Goal: Task Accomplishment & Management: Manage account settings

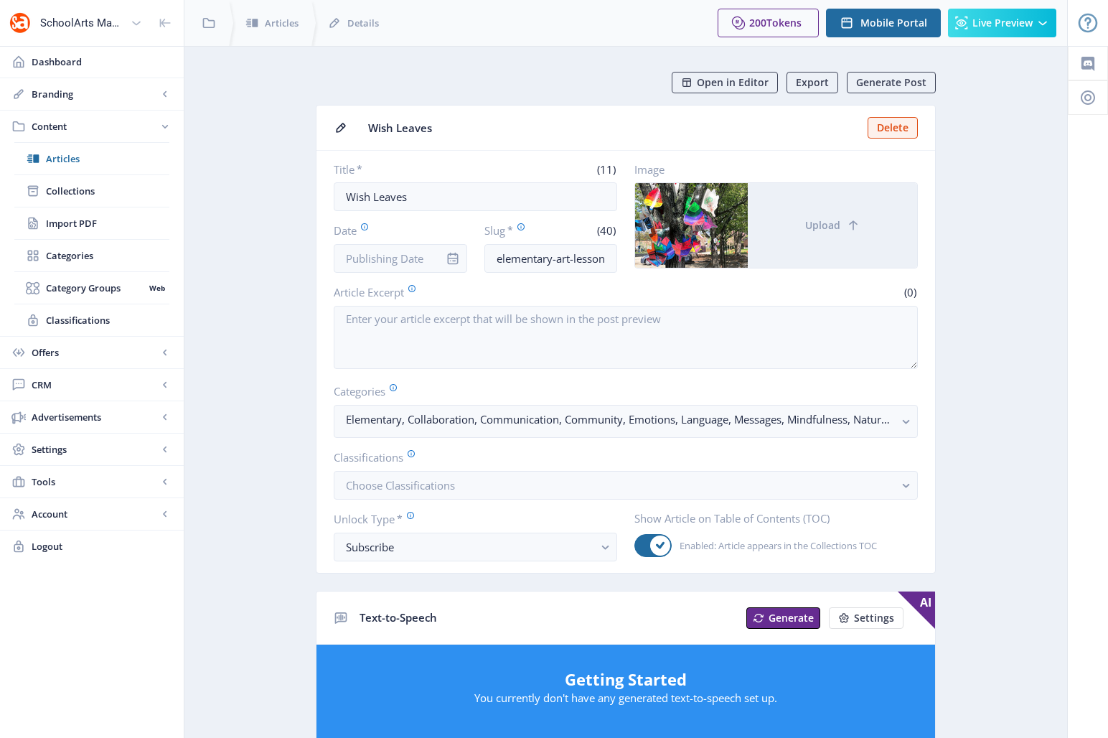
click at [261, 257] on app-content-article "Open in Editor Export Generate Post Wish Leaves Delete Title * (11) Wish Leaves…" at bounding box center [626, 733] width 833 height 1323
click at [352, 260] on input "Date" at bounding box center [400, 258] width 133 height 29
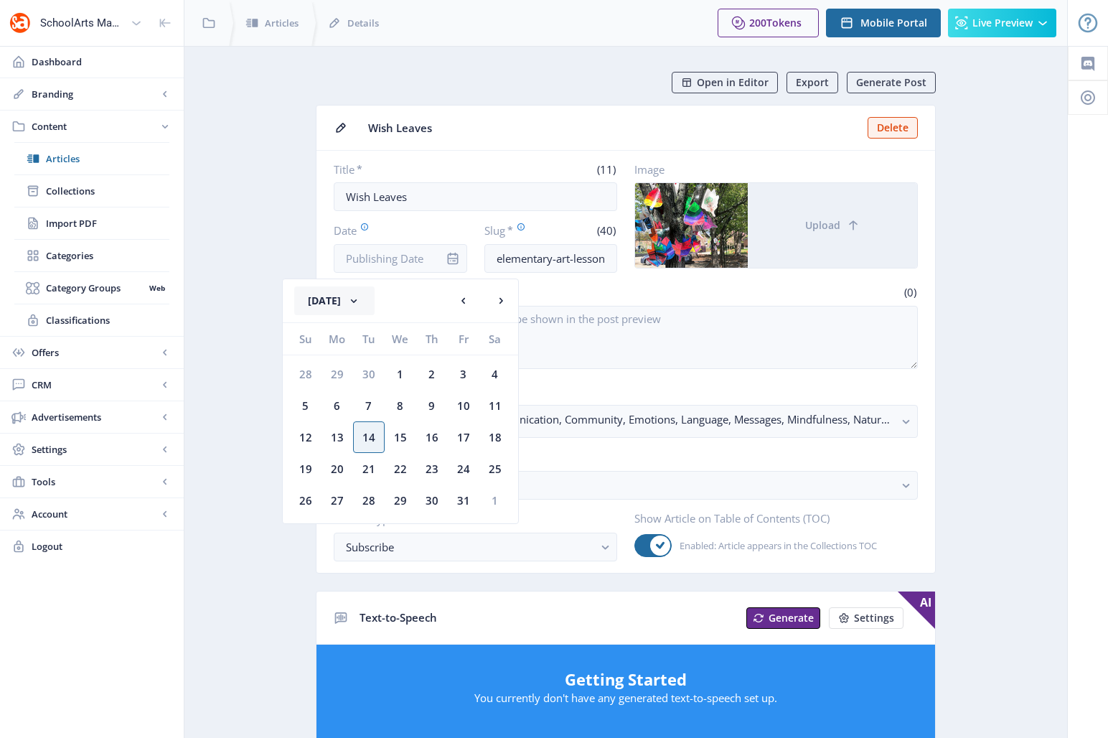
click at [352, 298] on button "[DATE]" at bounding box center [334, 300] width 80 height 29
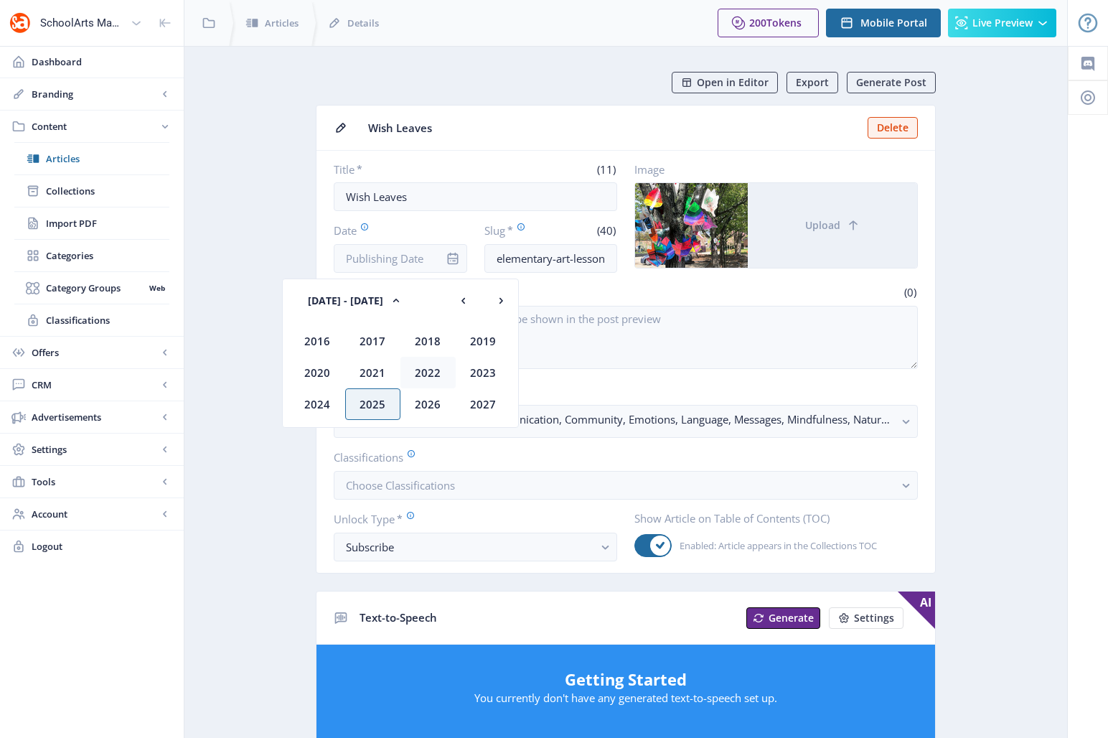
click at [434, 371] on div "2022" at bounding box center [427, 373] width 55 height 32
click at [375, 399] on div "Oct" at bounding box center [372, 404] width 55 height 32
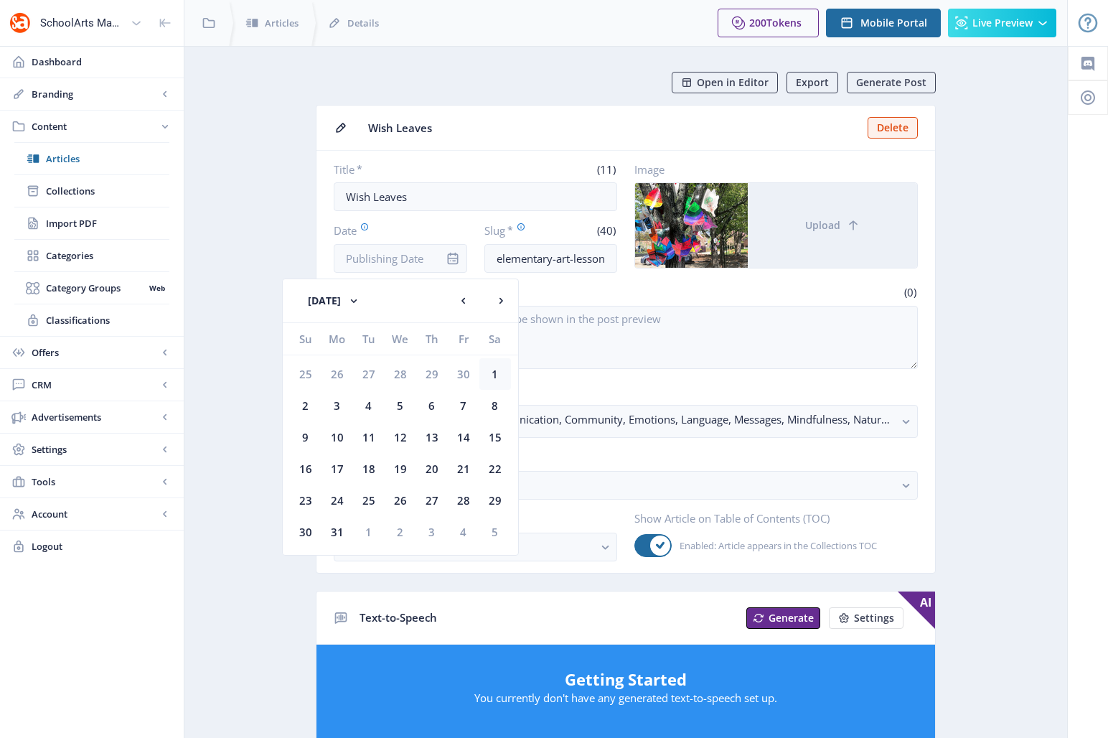
click at [497, 374] on div "1" at bounding box center [495, 374] width 32 height 32
type input "[DATE]"
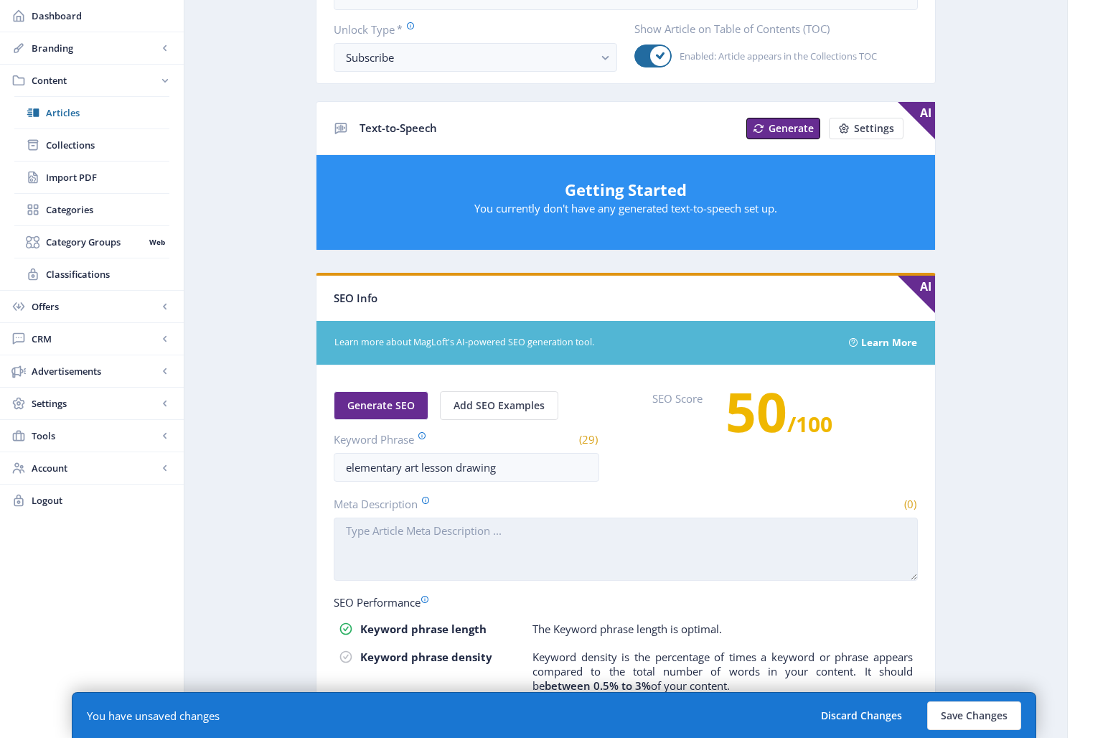
scroll to position [555, 0]
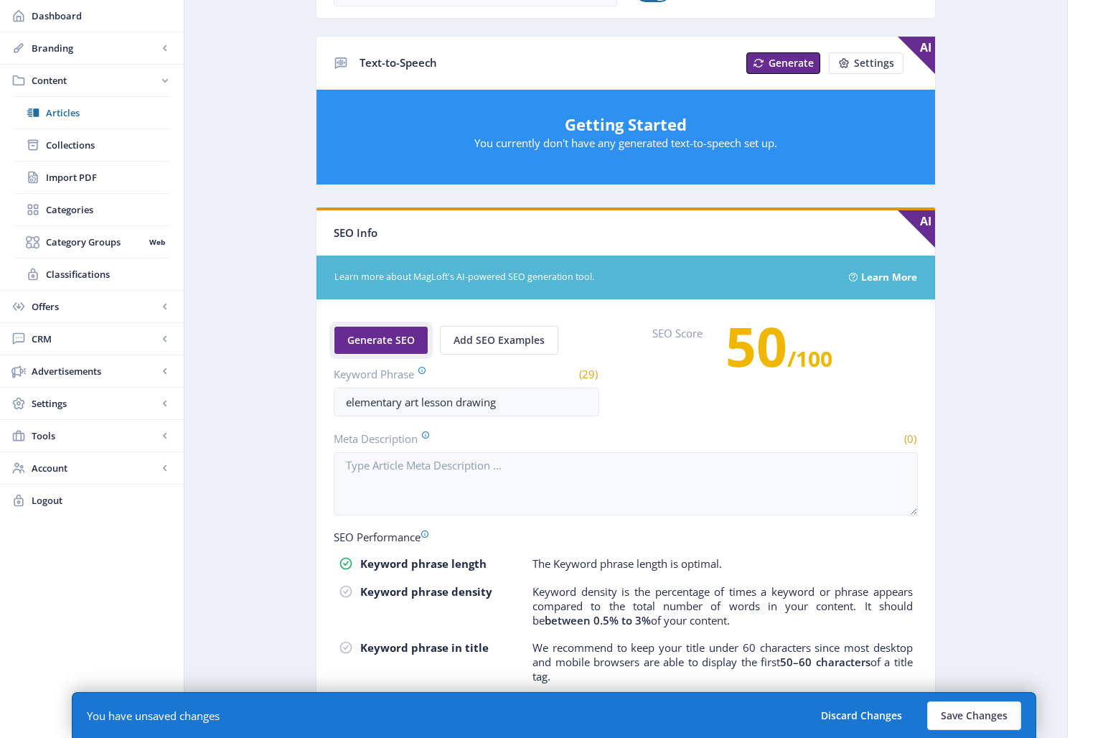
click at [369, 334] on span "Generate SEO" at bounding box center [380, 339] width 67 height 11
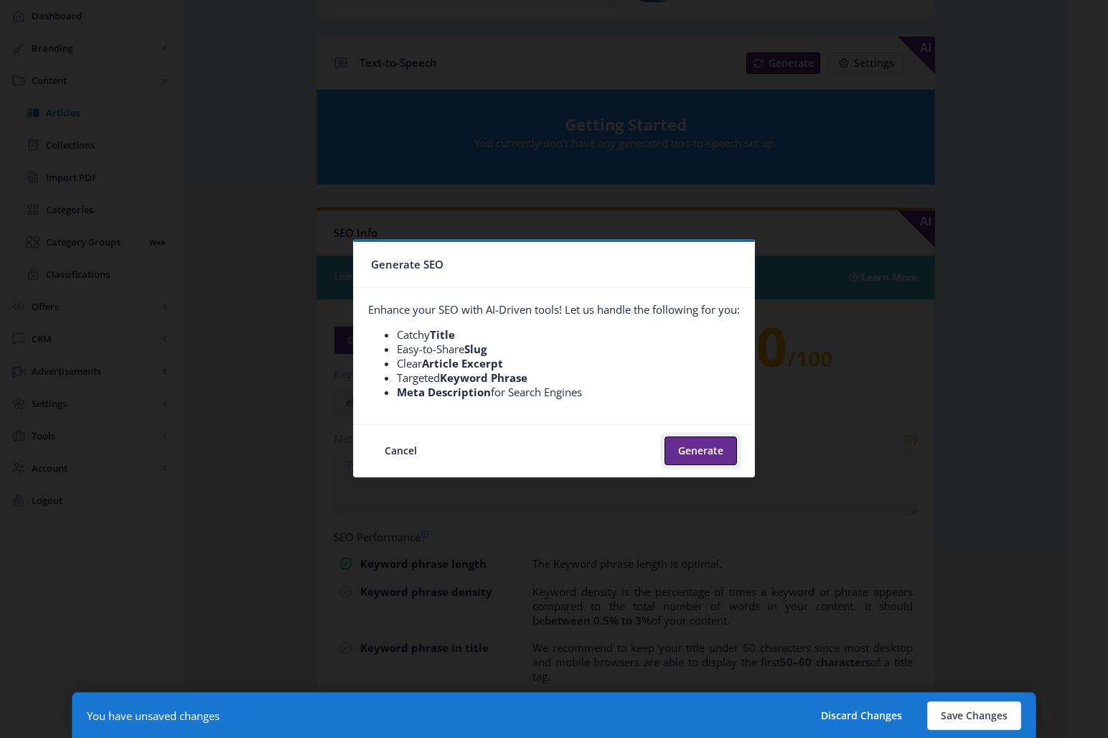
click at [687, 446] on button "Generate" at bounding box center [701, 450] width 72 height 29
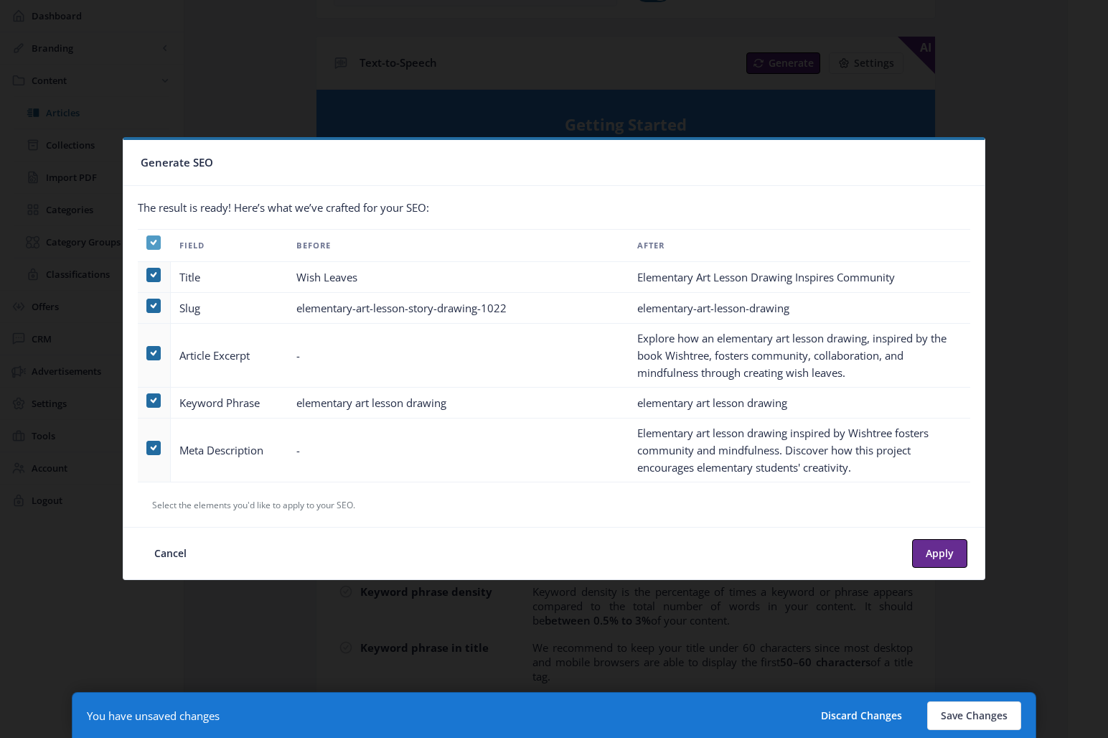
click at [149, 243] on span at bounding box center [153, 242] width 14 height 14
click at [147, 243] on input "checkbox" at bounding box center [146, 242] width 1 height 1
checkbox input "false"
click at [155, 357] on span at bounding box center [153, 353] width 14 height 14
click at [147, 353] on input "checkbox" at bounding box center [146, 352] width 1 height 1
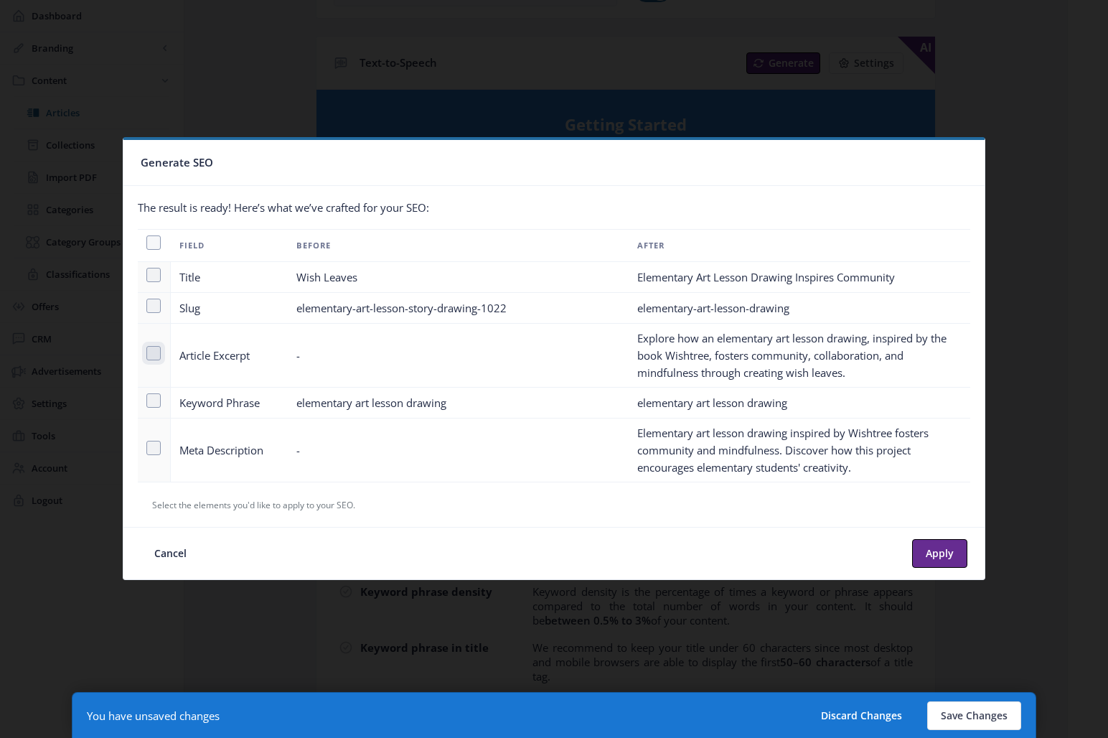
checkbox input "true"
click at [157, 448] on span at bounding box center [153, 448] width 14 height 14
click at [147, 448] on input "checkbox" at bounding box center [146, 447] width 1 height 1
checkbox input "true"
click at [179, 556] on button "Cancel" at bounding box center [171, 553] width 60 height 29
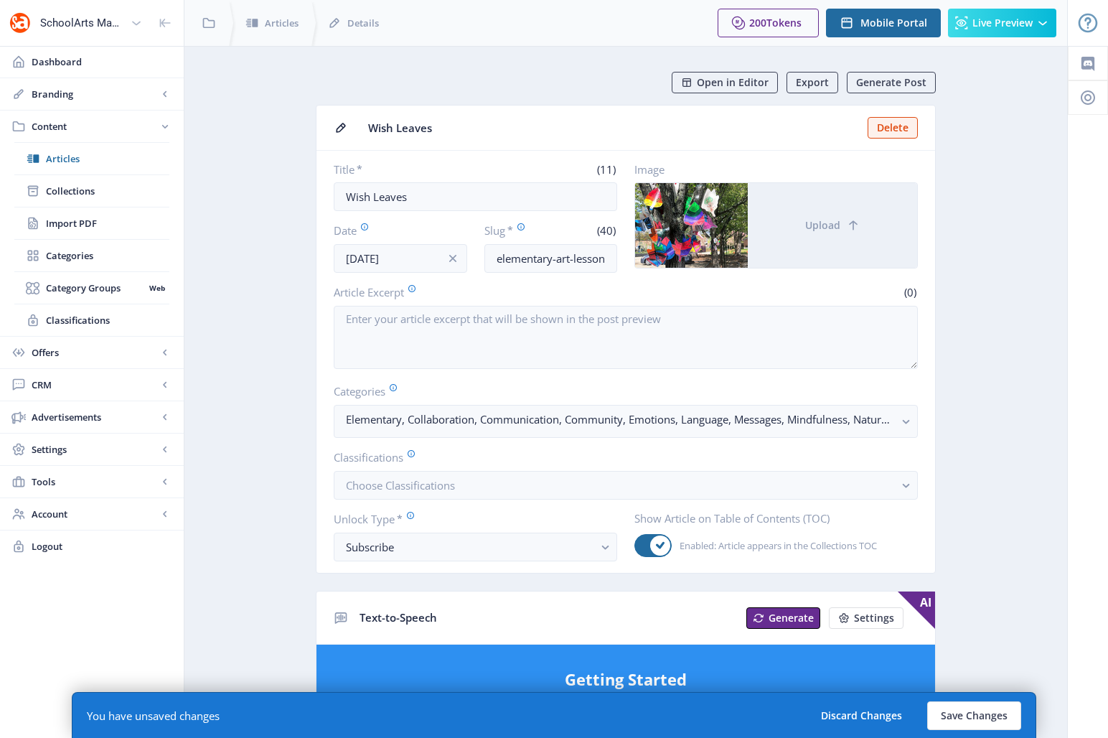
scroll to position [555, 0]
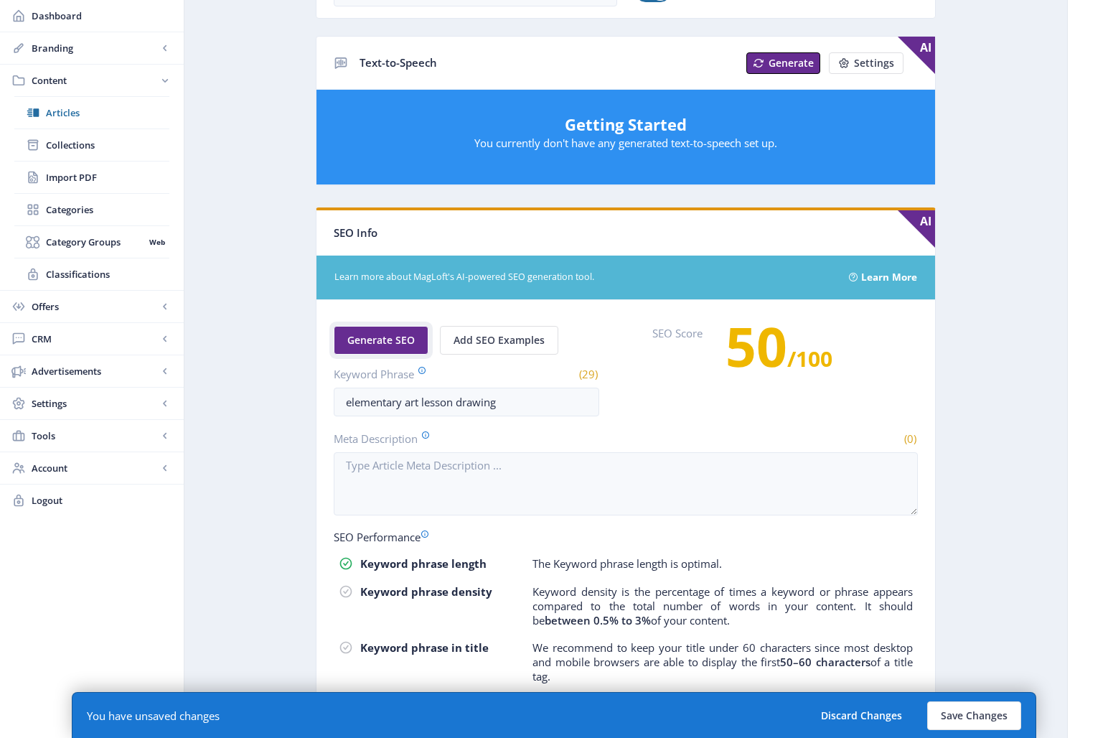
click at [380, 339] on span "Generate SEO" at bounding box center [380, 339] width 67 height 11
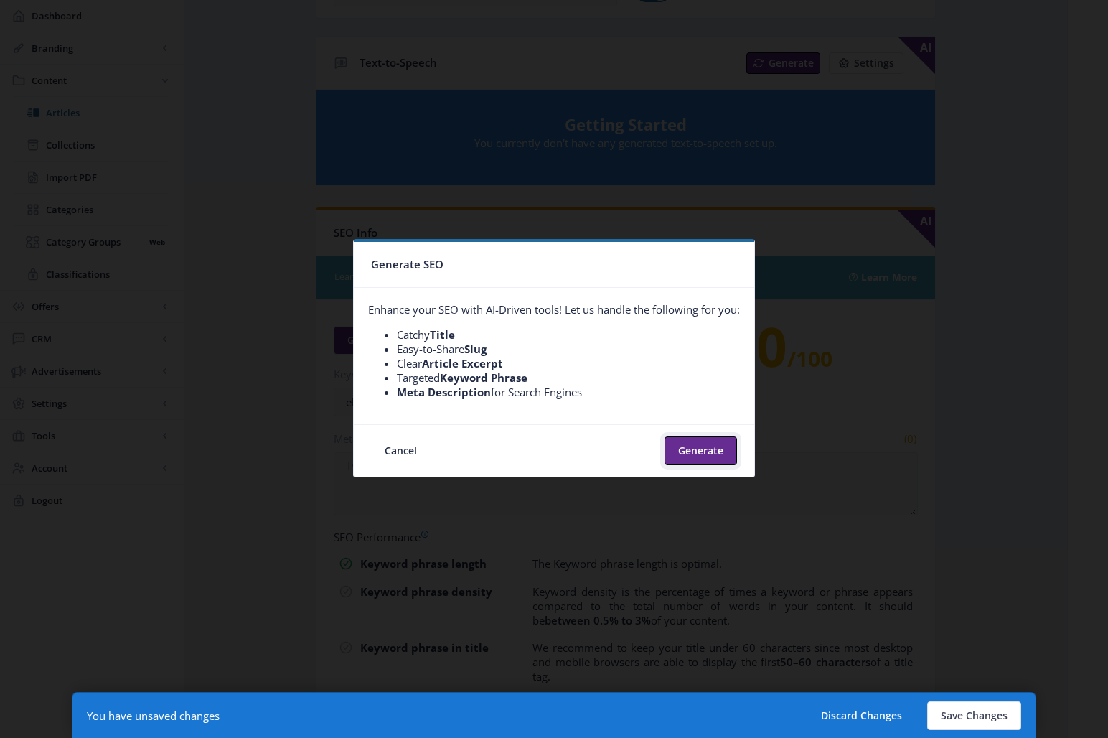
click at [698, 446] on button "Generate" at bounding box center [701, 450] width 72 height 29
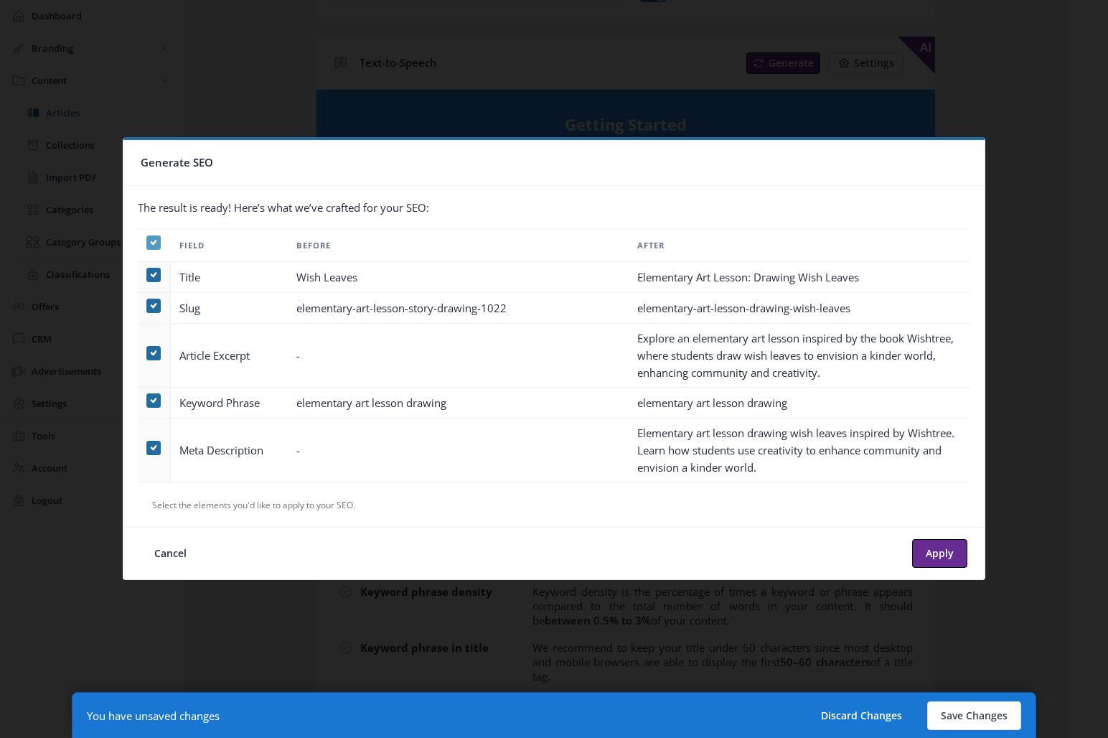
click at [152, 243] on use at bounding box center [153, 242] width 6 height 5
click at [147, 243] on input "checkbox" at bounding box center [146, 242] width 1 height 1
checkbox input "false"
click at [156, 354] on span at bounding box center [153, 353] width 14 height 14
click at [147, 353] on input "checkbox" at bounding box center [146, 352] width 1 height 1
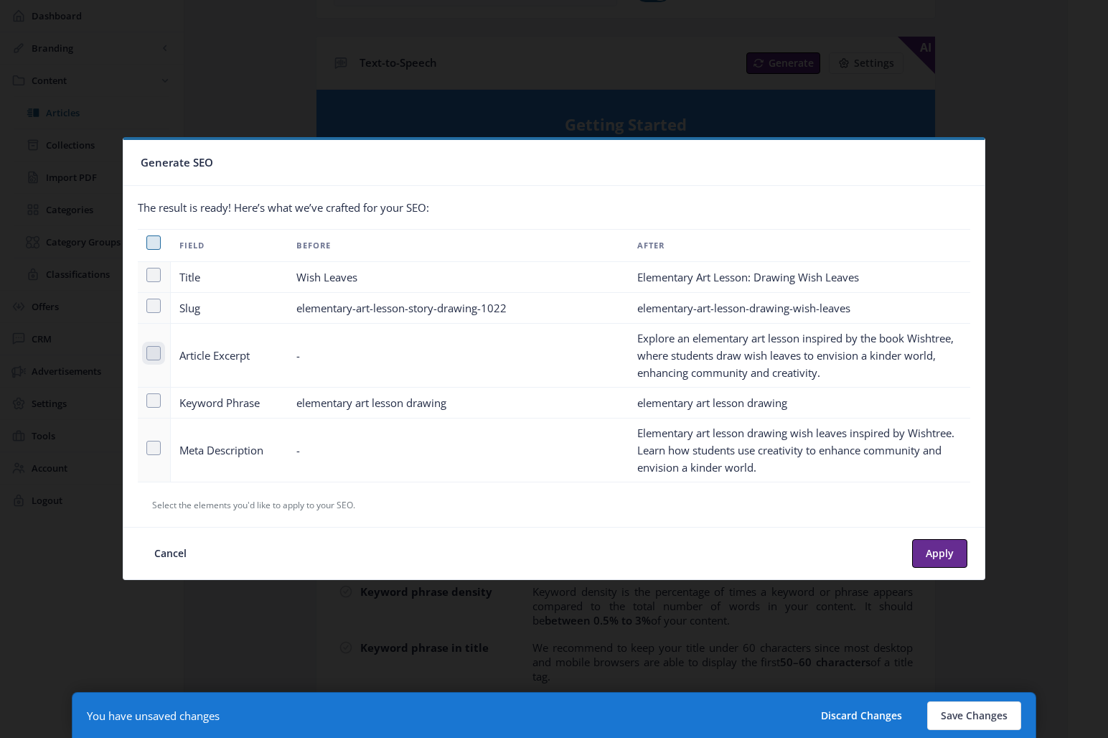
checkbox input "true"
click at [148, 449] on span at bounding box center [153, 448] width 14 height 14
click at [147, 448] on input "checkbox" at bounding box center [146, 447] width 1 height 1
checkbox input "true"
click at [936, 553] on button "Apply" at bounding box center [939, 553] width 55 height 29
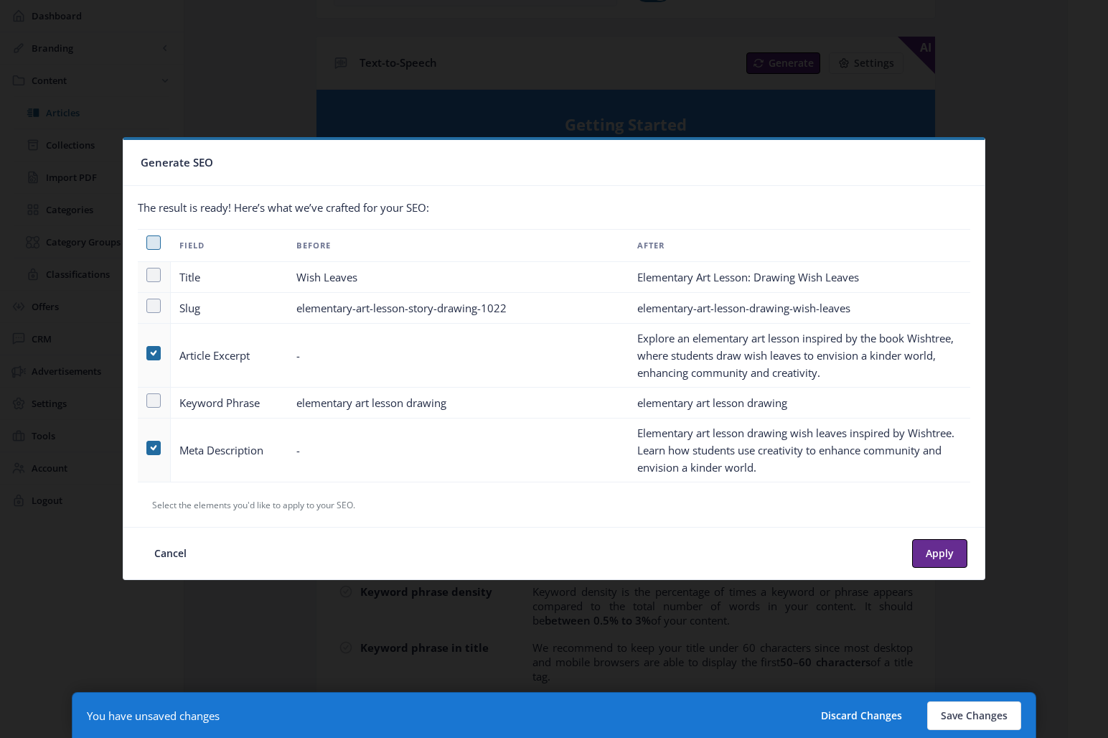
type textarea "Explore an elementary art lesson inspired by the book Wishtree, where students …"
type textarea "Elementary art lesson drawing wish leaves inspired by Wishtree. Learn how stude…"
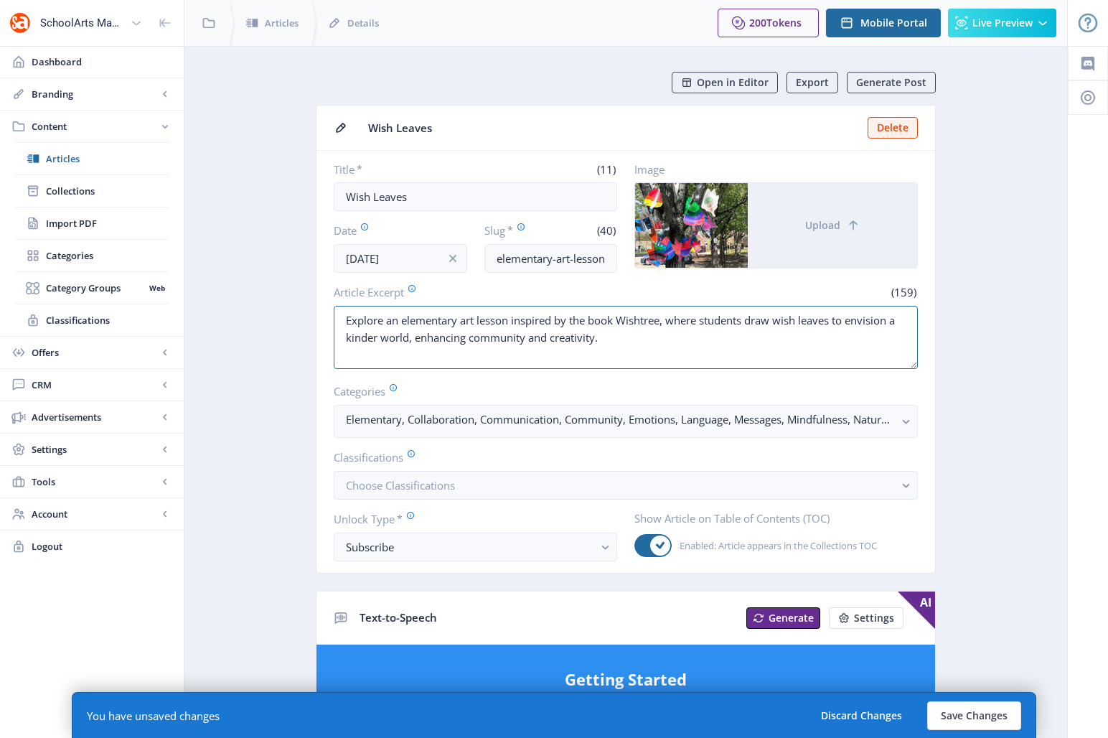
drag, startPoint x: 406, startPoint y: 320, endPoint x: 332, endPoint y: 320, distance: 73.2
click at [332, 320] on nb-card-body "Title * (11) Wish Leaves Date [DATE] Slug * (40) elementary-art-lesson-story-dr…" at bounding box center [626, 362] width 619 height 422
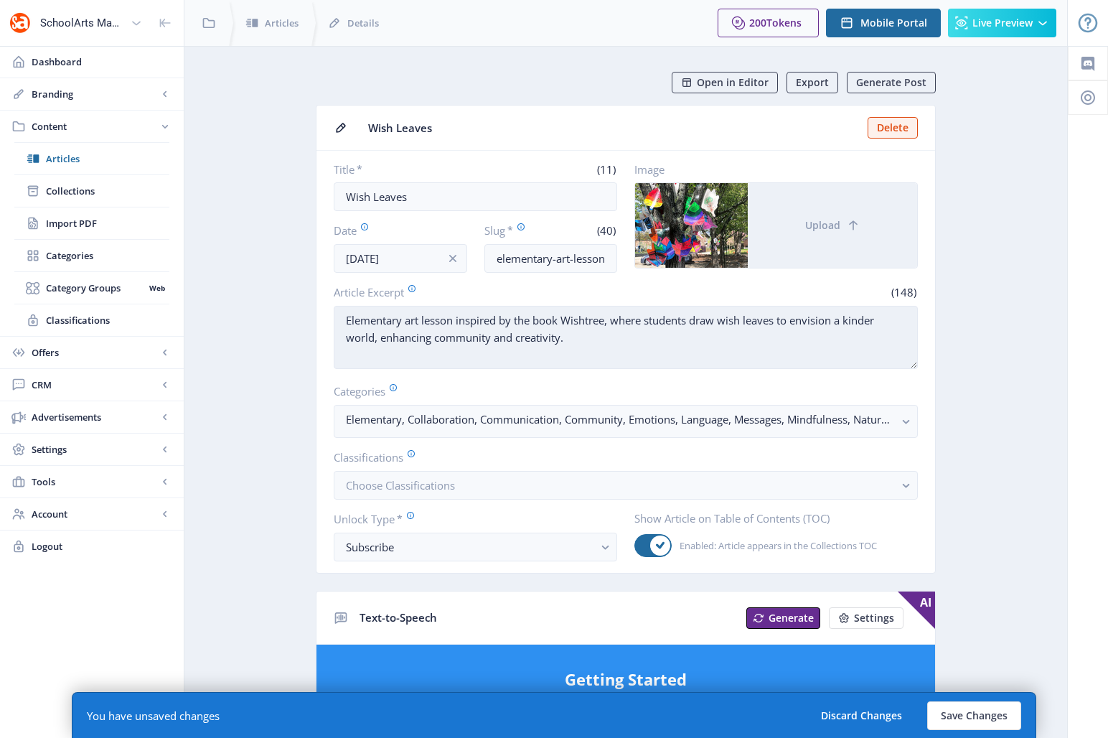
drag, startPoint x: 406, startPoint y: 320, endPoint x: 648, endPoint y: 322, distance: 242.6
click at [648, 322] on textarea "Elementary art lesson inspired by the book Wishtree, where students draw wish l…" at bounding box center [626, 337] width 584 height 63
click at [898, 324] on textarea "Elementary students draw wish leaves to envision a kinder world, enhancing comm…" at bounding box center [626, 337] width 584 height 63
paste textarea "art lesson inspired by the book Wishtree, where"
drag, startPoint x: 380, startPoint y: 335, endPoint x: 533, endPoint y: 339, distance: 152.9
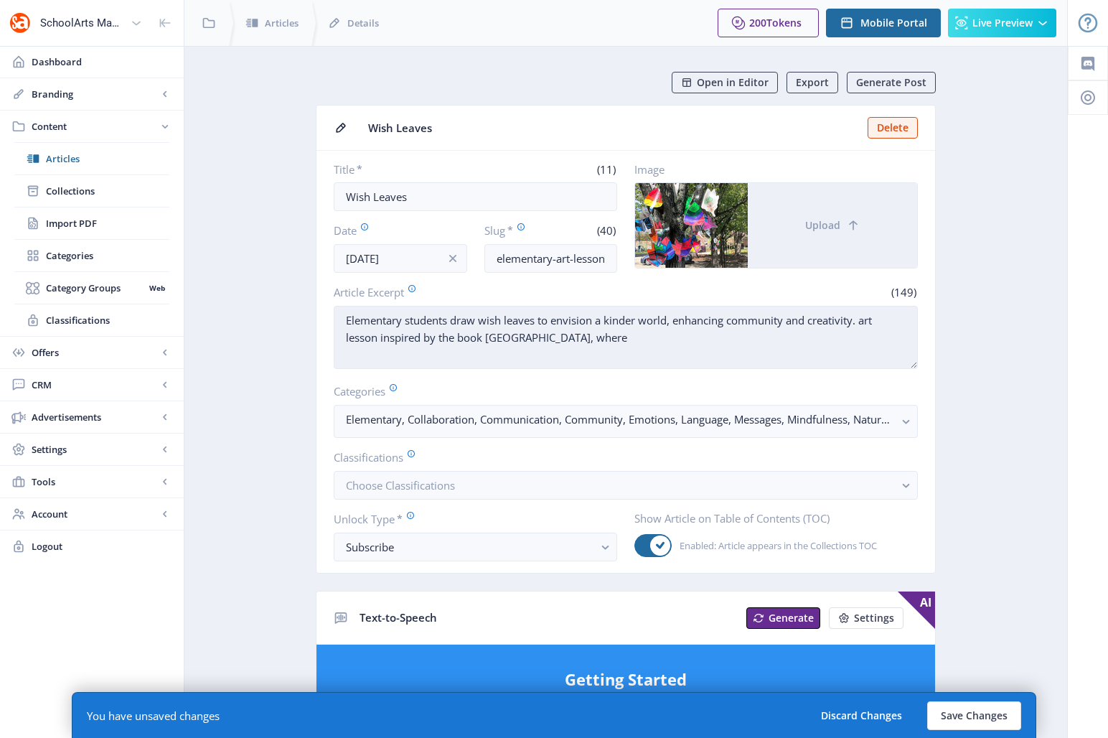
click at [533, 339] on textarea "Elementary students draw wish leaves to envision a kinder world, enhancing comm…" at bounding box center [626, 337] width 584 height 63
drag, startPoint x: 351, startPoint y: 319, endPoint x: 338, endPoint y: 318, distance: 13.0
click at [338, 318] on textarea "Elementary students draw wish leaves to envision a kinder world, enhancing comm…" at bounding box center [626, 337] width 584 height 63
paste textarea "inspired by the book Wishtree,"
click at [350, 322] on textarea "inspired by the book Wishtree, elementary students draw wish leaves to envision…" at bounding box center [626, 337] width 584 height 63
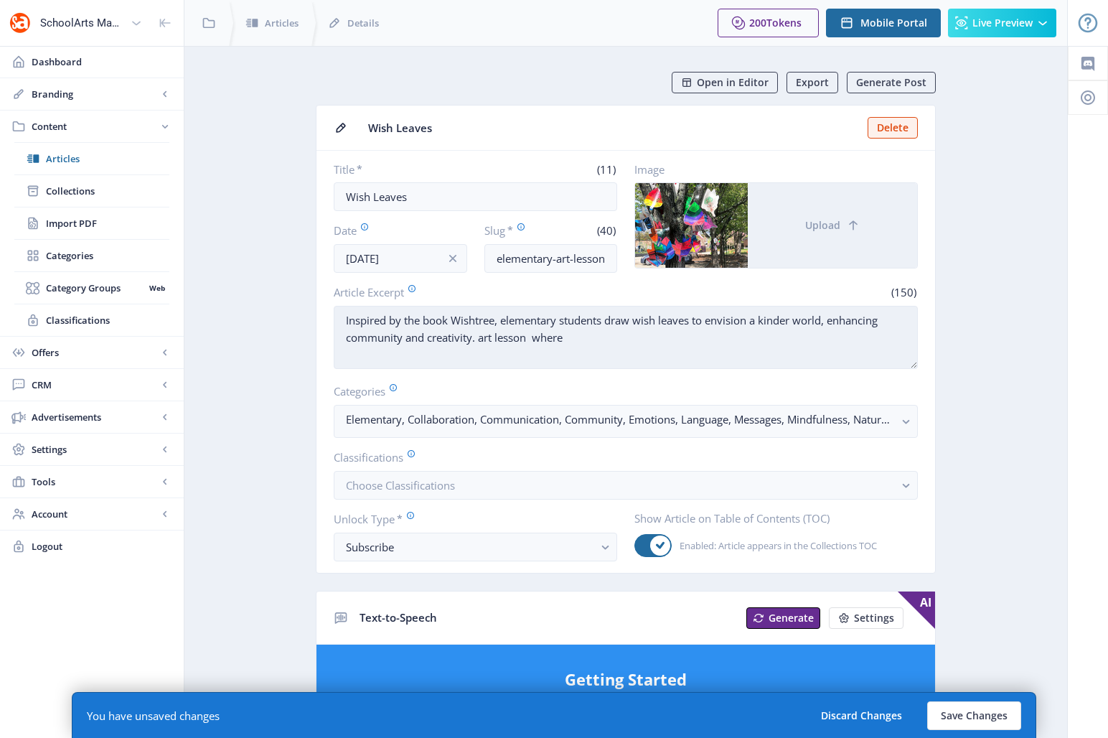
drag, startPoint x: 586, startPoint y: 339, endPoint x: 480, endPoint y: 345, distance: 106.4
click at [480, 345] on textarea "Inspired by the book Wishtree, elementary students draw wish leaves to envision…" at bounding box center [626, 337] width 584 height 63
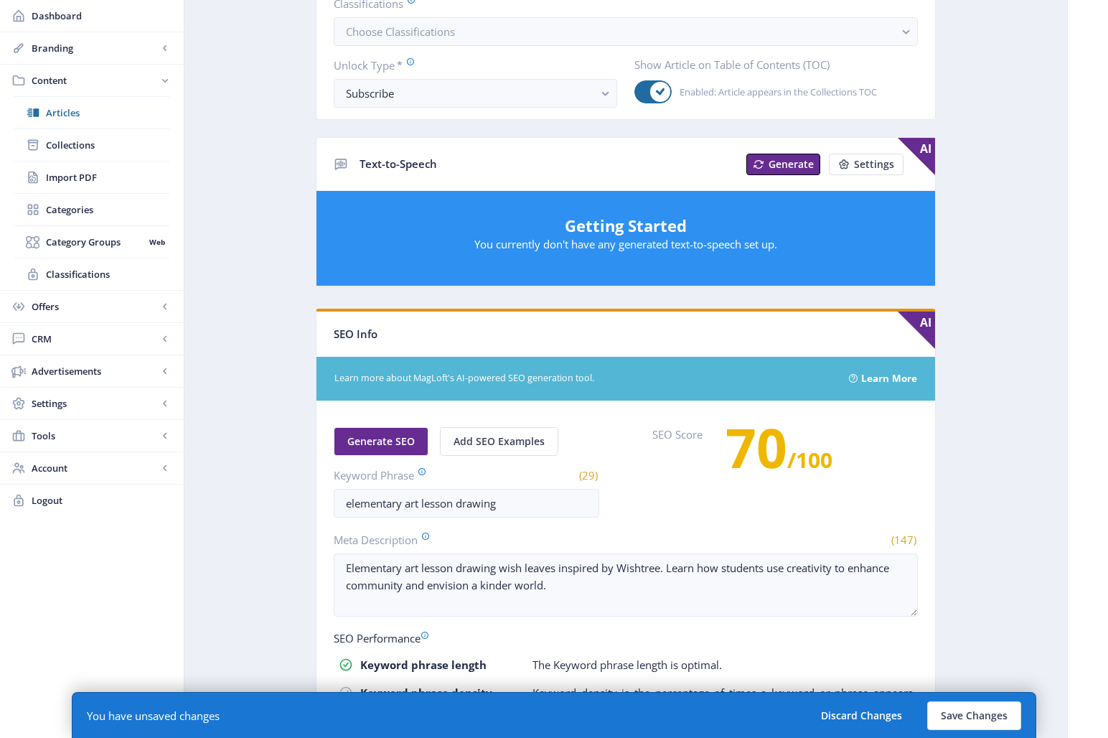
scroll to position [686, 0]
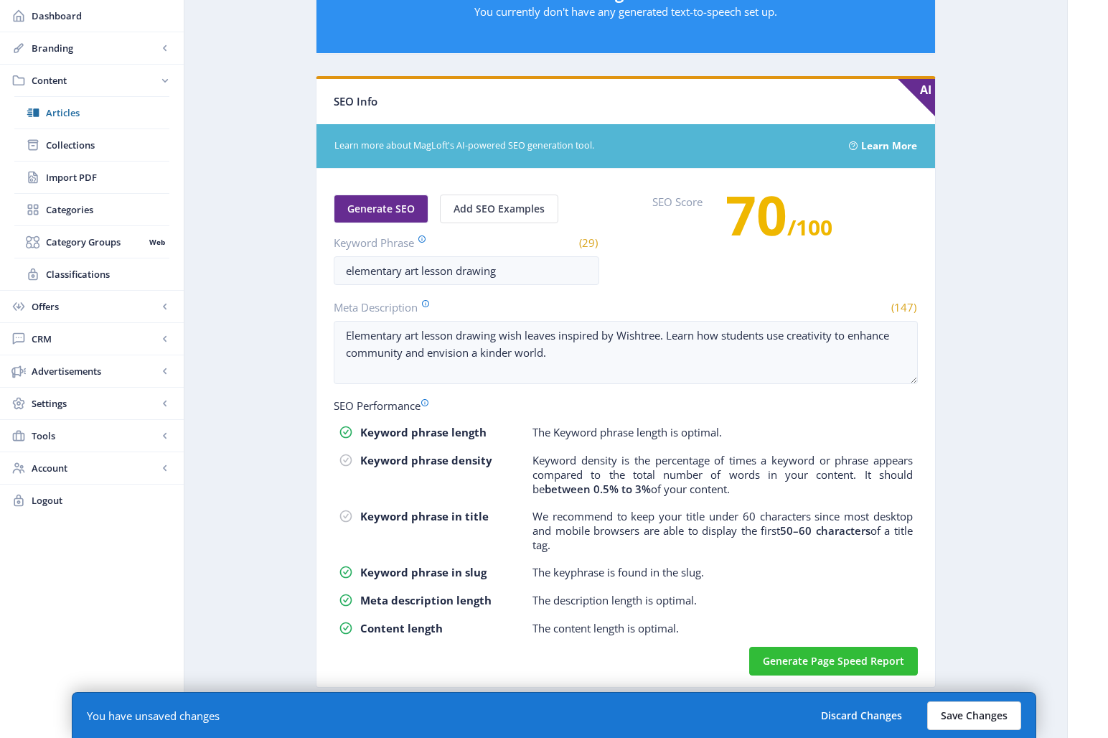
type textarea "Inspired by the book Wishtree, elementary students draw wish leaves to envision…"
click at [982, 711] on button "Save Changes" at bounding box center [974, 715] width 94 height 29
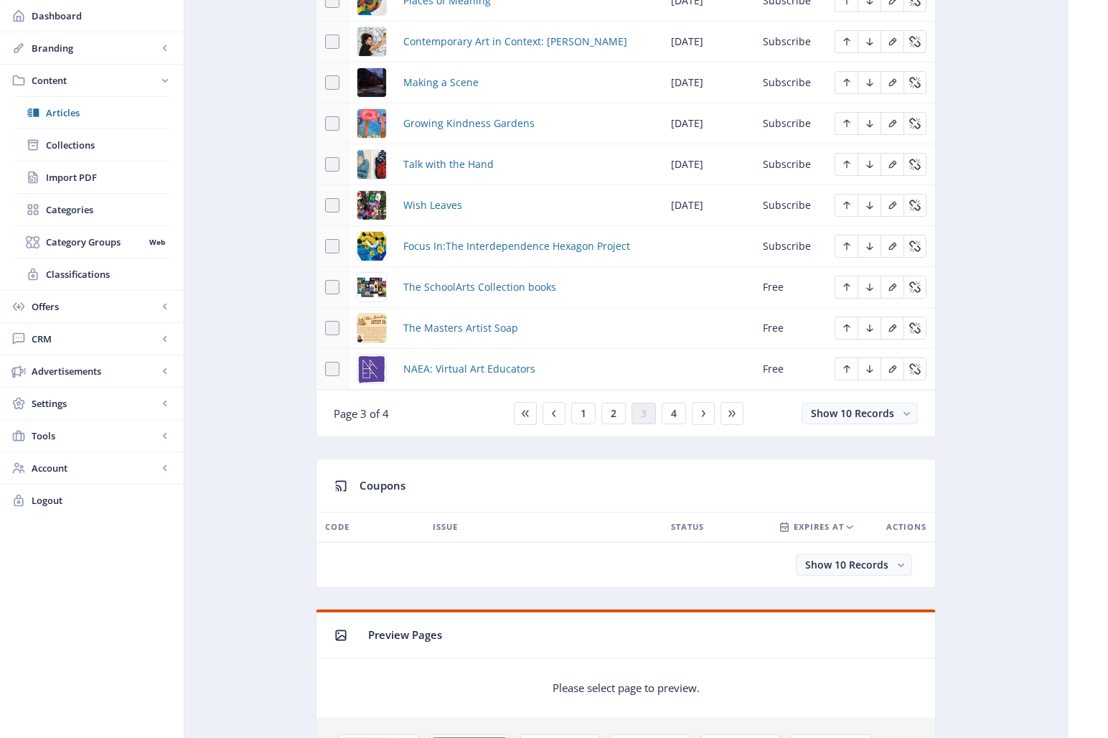
scroll to position [766, 0]
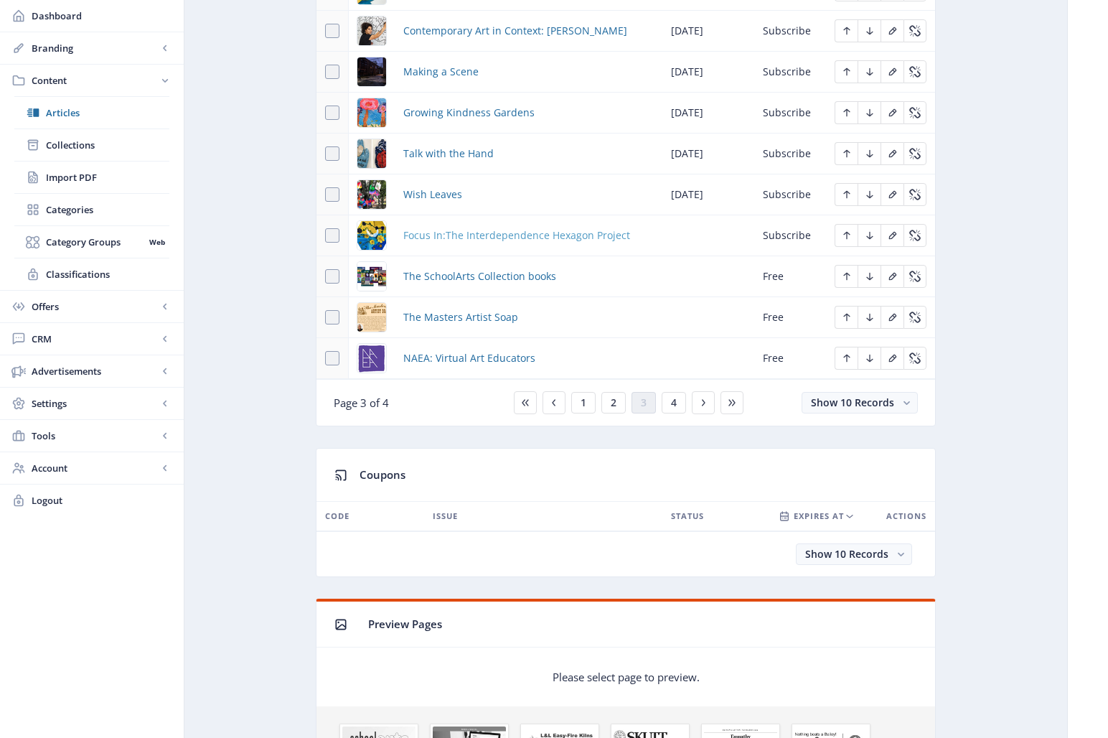
click at [484, 237] on span "Focus In:The Interdependence Hexagon Project" at bounding box center [516, 235] width 227 height 17
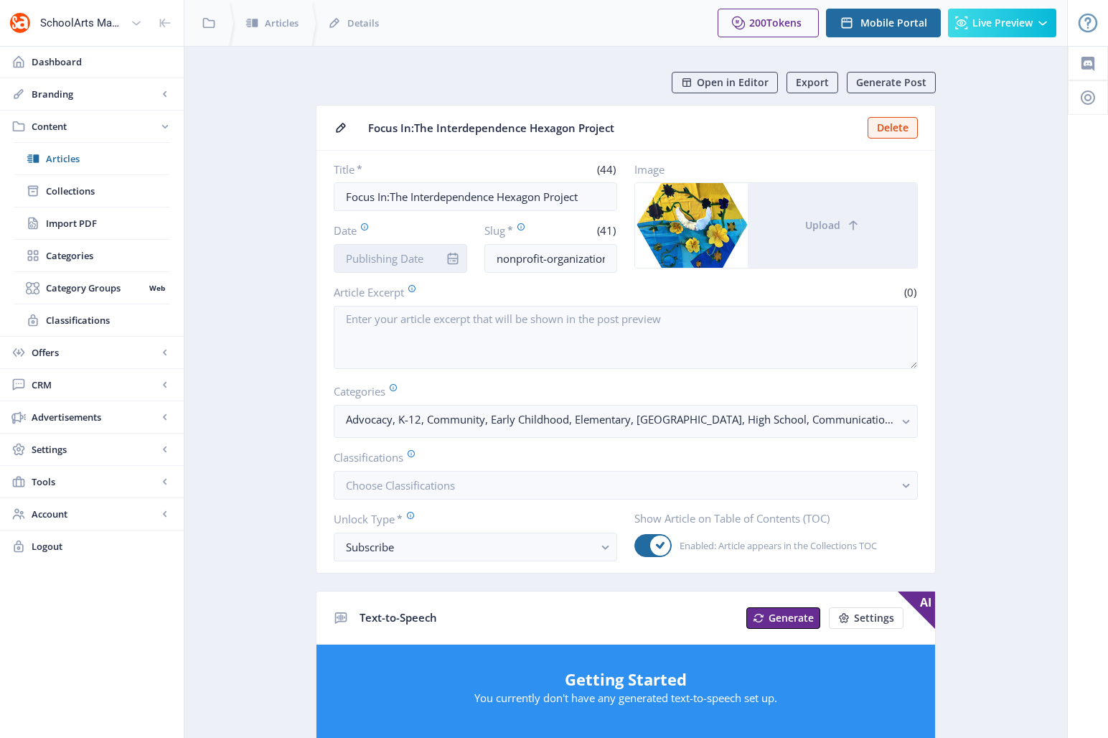
click at [394, 261] on input "Date" at bounding box center [400, 258] width 133 height 29
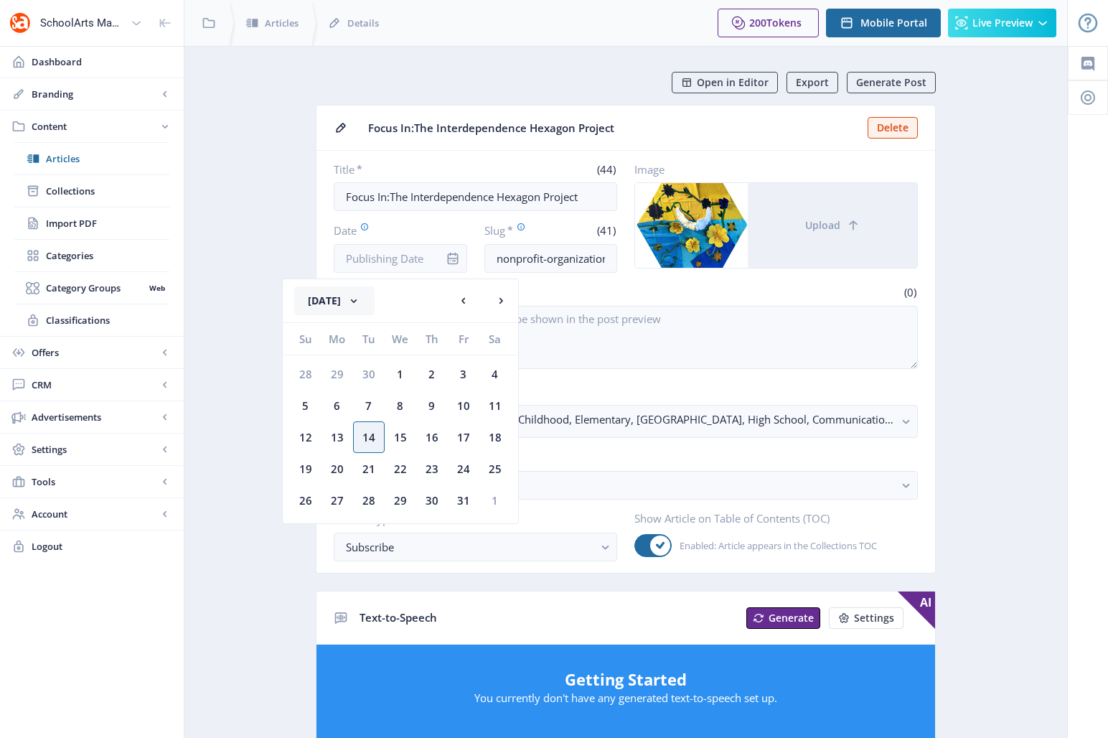
click at [311, 299] on button "[DATE]" at bounding box center [334, 300] width 80 height 29
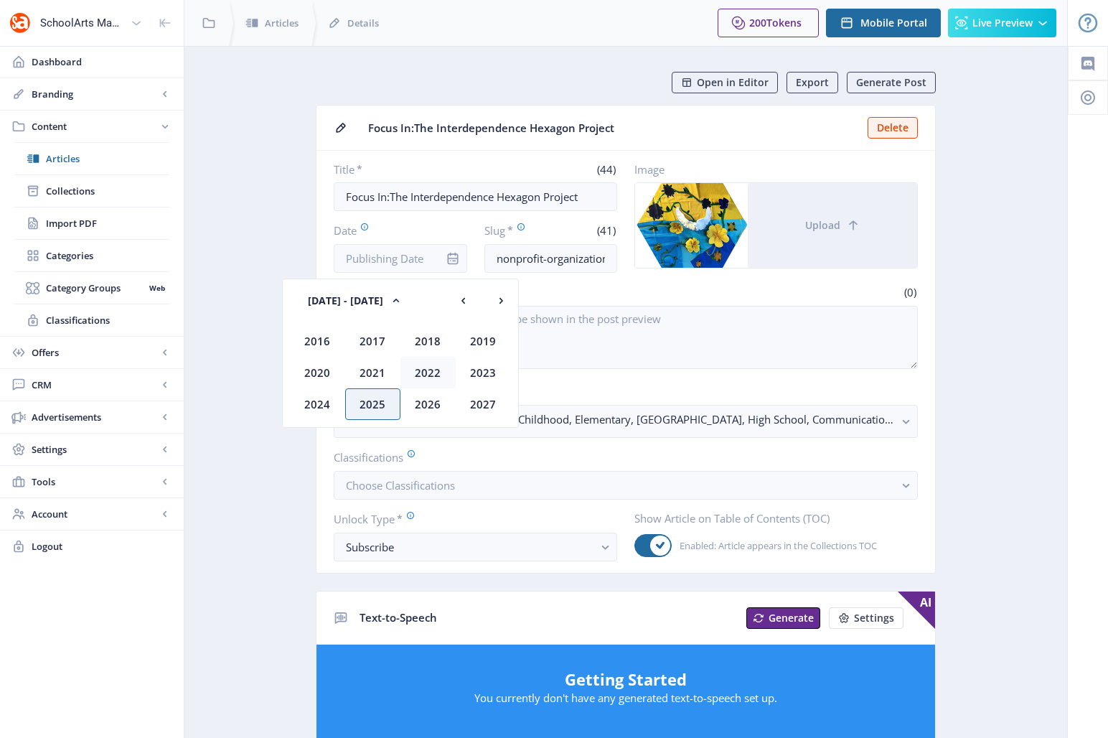
click at [432, 371] on div "2022" at bounding box center [427, 373] width 55 height 32
click at [365, 403] on div "Oct" at bounding box center [372, 404] width 55 height 32
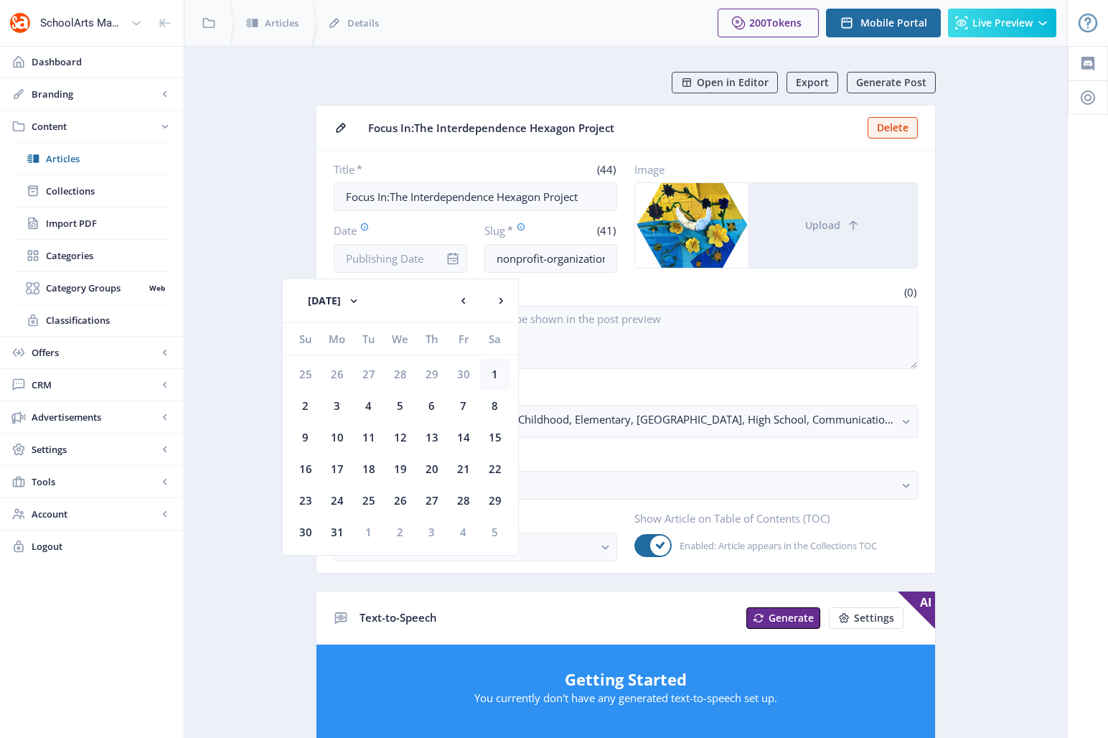
click at [495, 374] on div "1" at bounding box center [495, 374] width 32 height 32
type input "[DATE]"
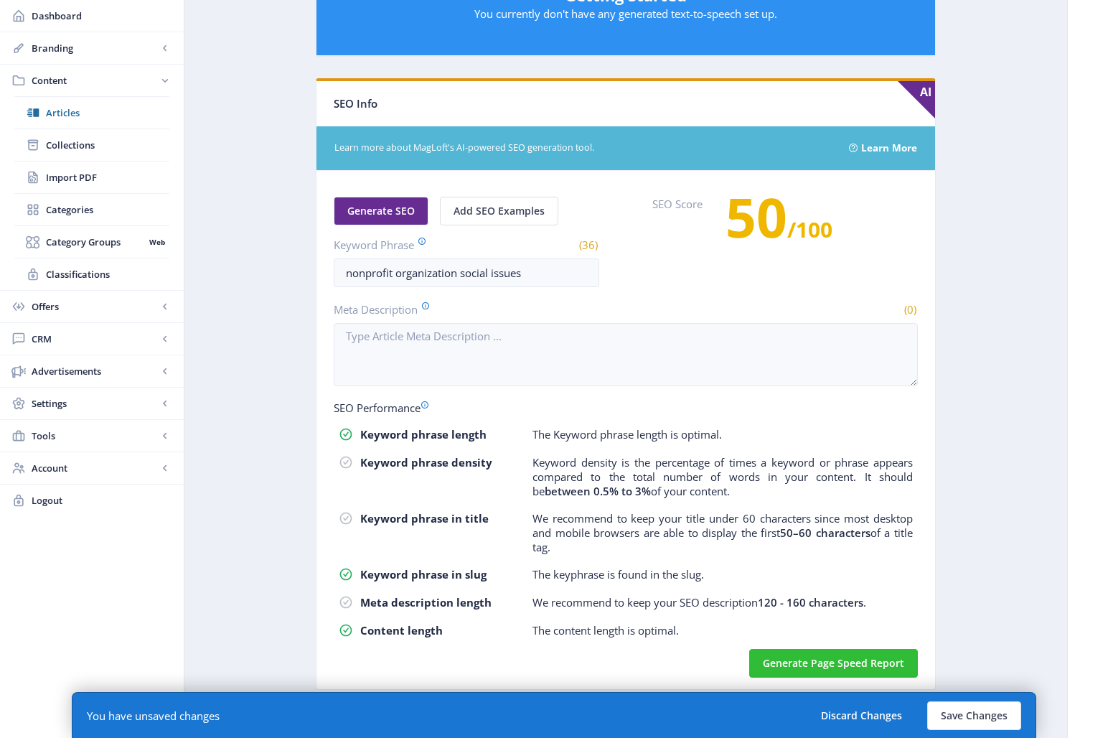
scroll to position [686, 0]
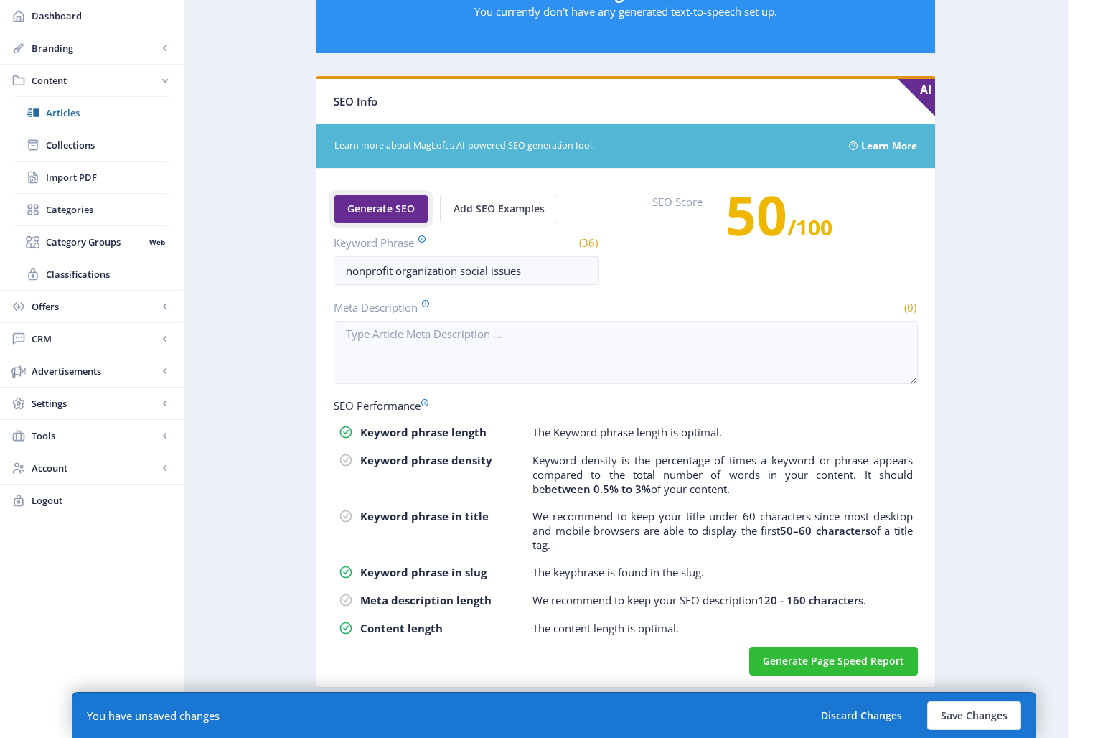
click at [388, 203] on span "Generate SEO" at bounding box center [380, 208] width 67 height 11
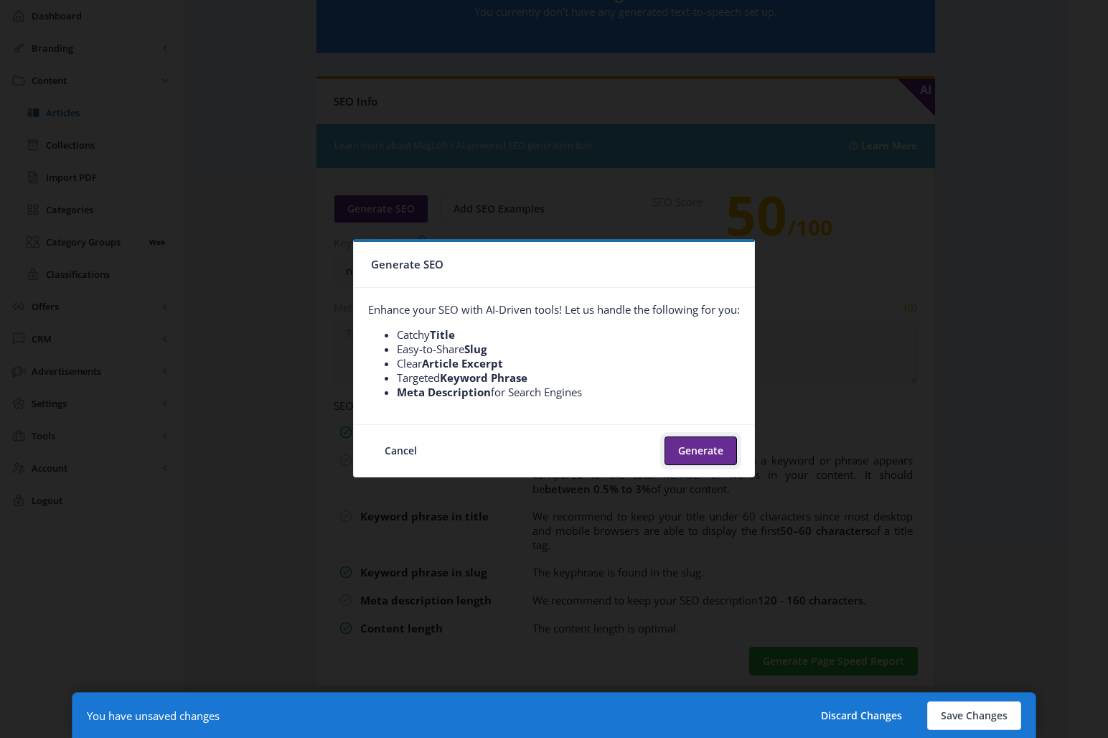
click at [711, 445] on button "Generate" at bounding box center [701, 450] width 72 height 29
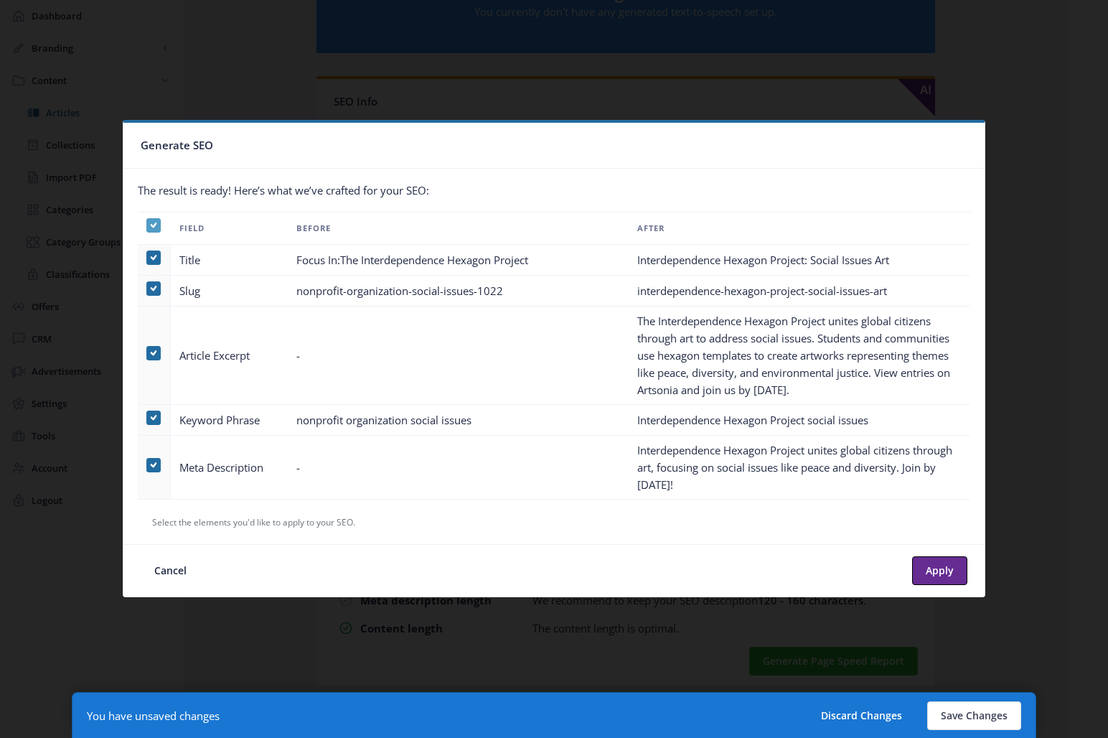
click at [155, 225] on icon at bounding box center [154, 225] width 6 height 14
click at [147, 225] on input "checkbox" at bounding box center [146, 225] width 1 height 1
checkbox input "false"
click at [152, 352] on span at bounding box center [153, 353] width 14 height 14
click at [147, 352] on input "checkbox" at bounding box center [146, 352] width 1 height 1
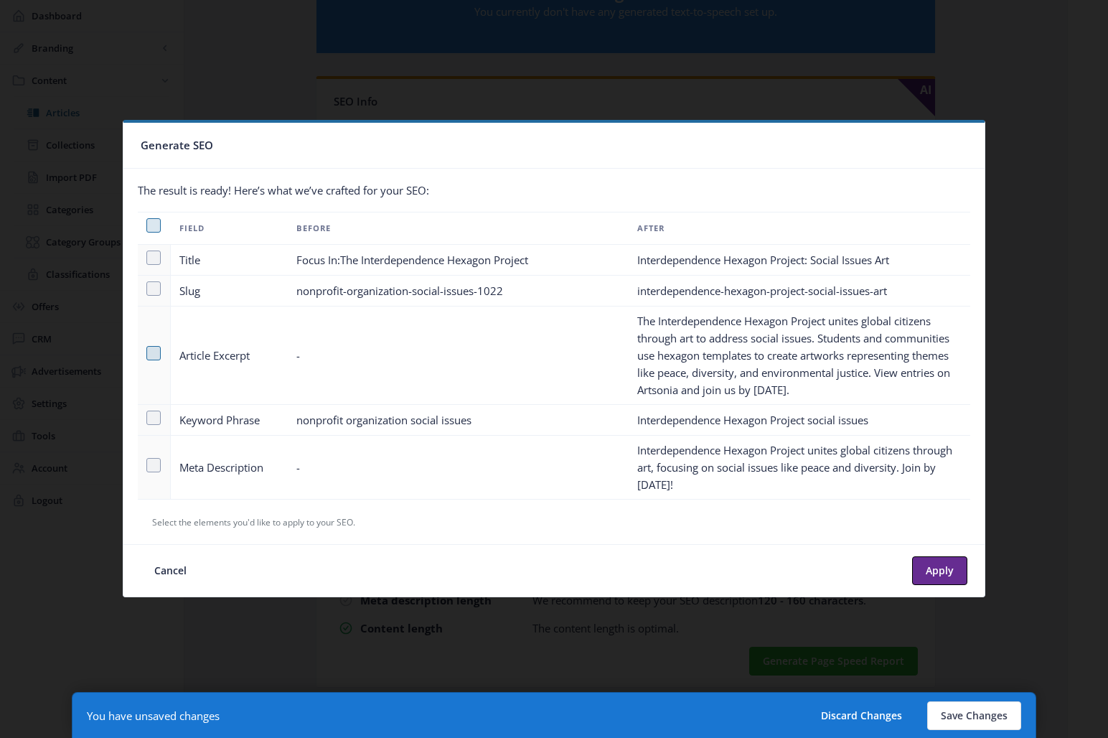
checkbox input "true"
click at [154, 464] on span at bounding box center [153, 465] width 14 height 14
click at [147, 464] on input "checkbox" at bounding box center [146, 464] width 1 height 1
checkbox input "true"
click at [942, 578] on button "Apply" at bounding box center [939, 570] width 55 height 29
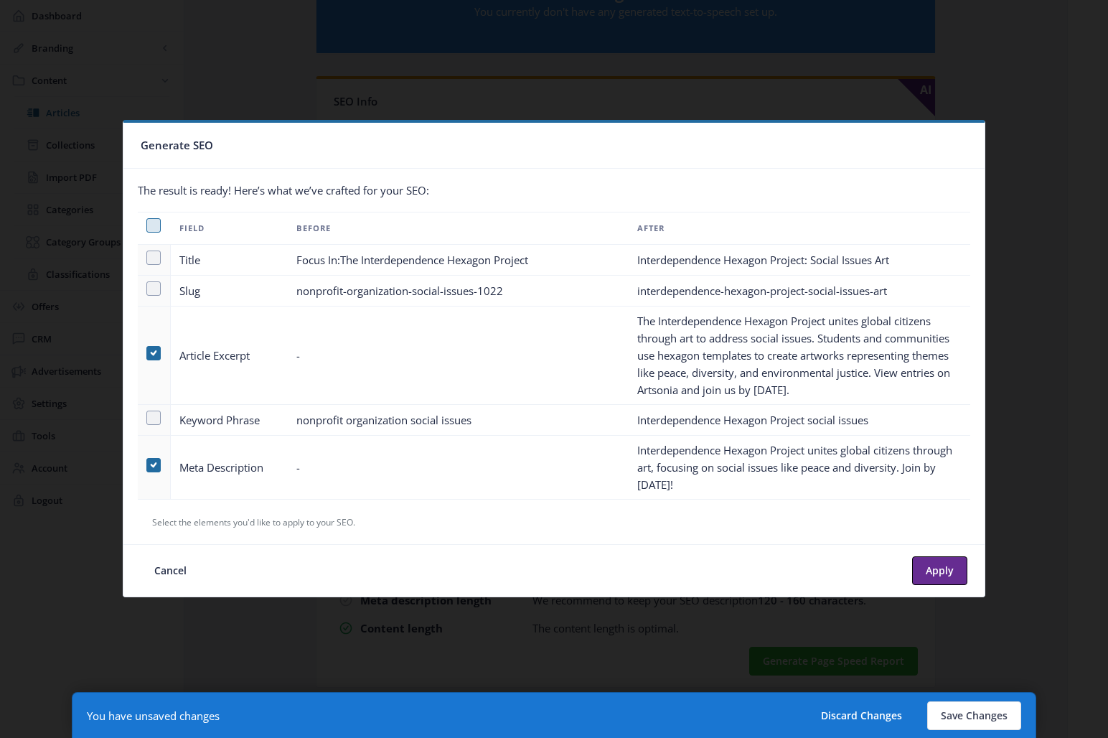
type textarea "The Interdependence Hexagon Project unites global citizens through art to addre…"
type textarea "Interdependence Hexagon Project unites global citizens through art, focusing on…"
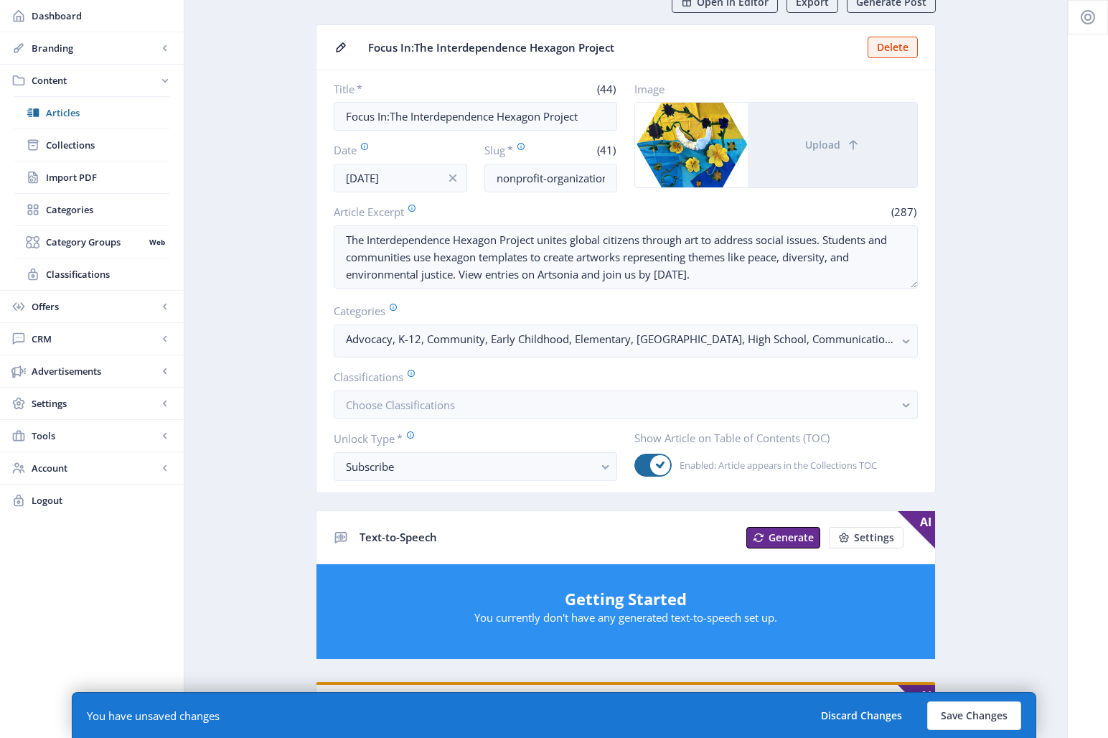
scroll to position [88, 0]
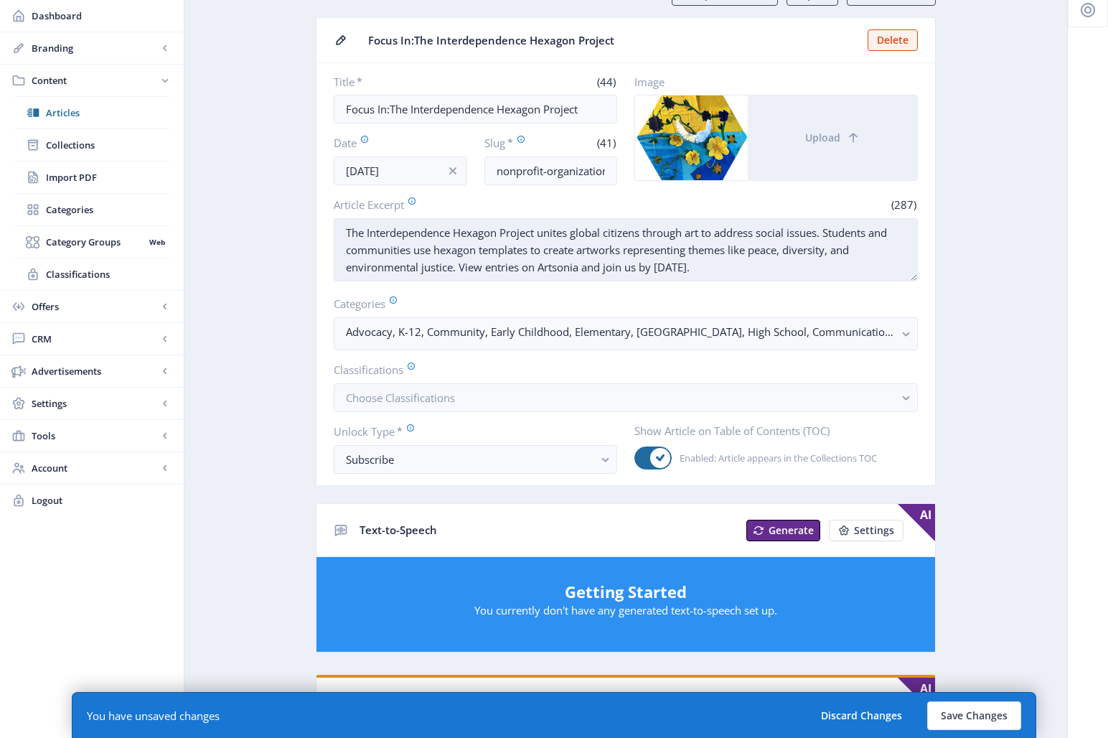
drag, startPoint x: 734, startPoint y: 265, endPoint x: 460, endPoint y: 268, distance: 274.2
click at [460, 268] on textarea "The Interdependence Hexagon Project unites global citizens through art to addre…" at bounding box center [626, 249] width 584 height 63
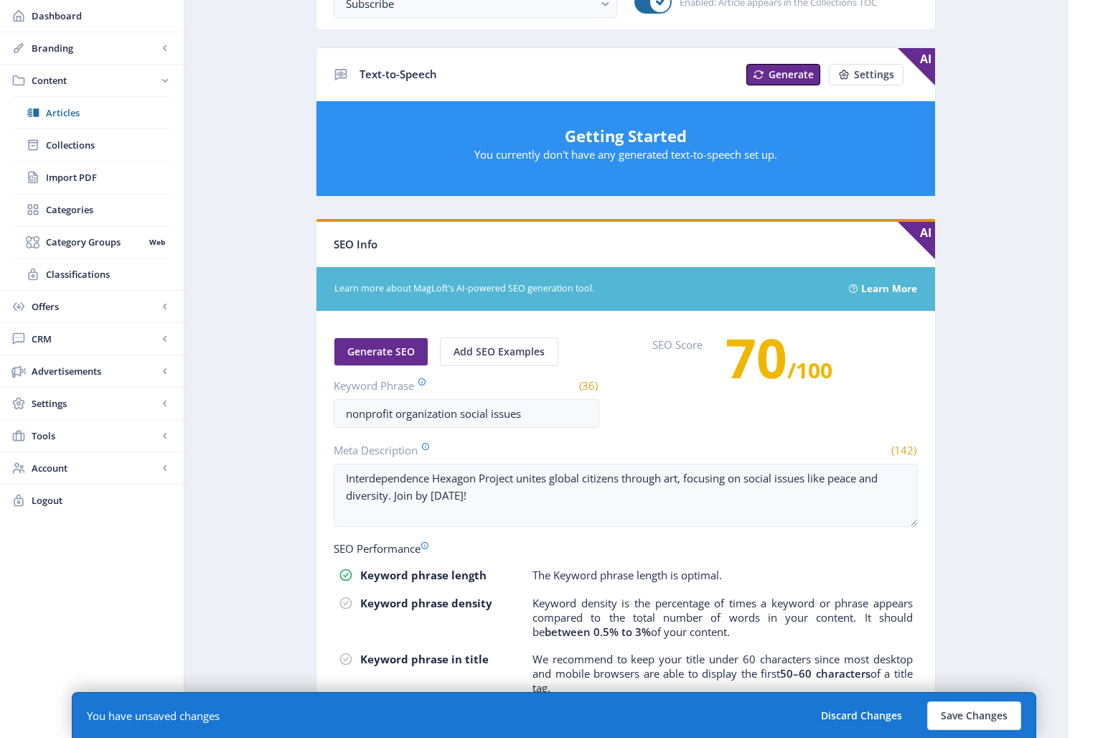
scroll to position [610, 0]
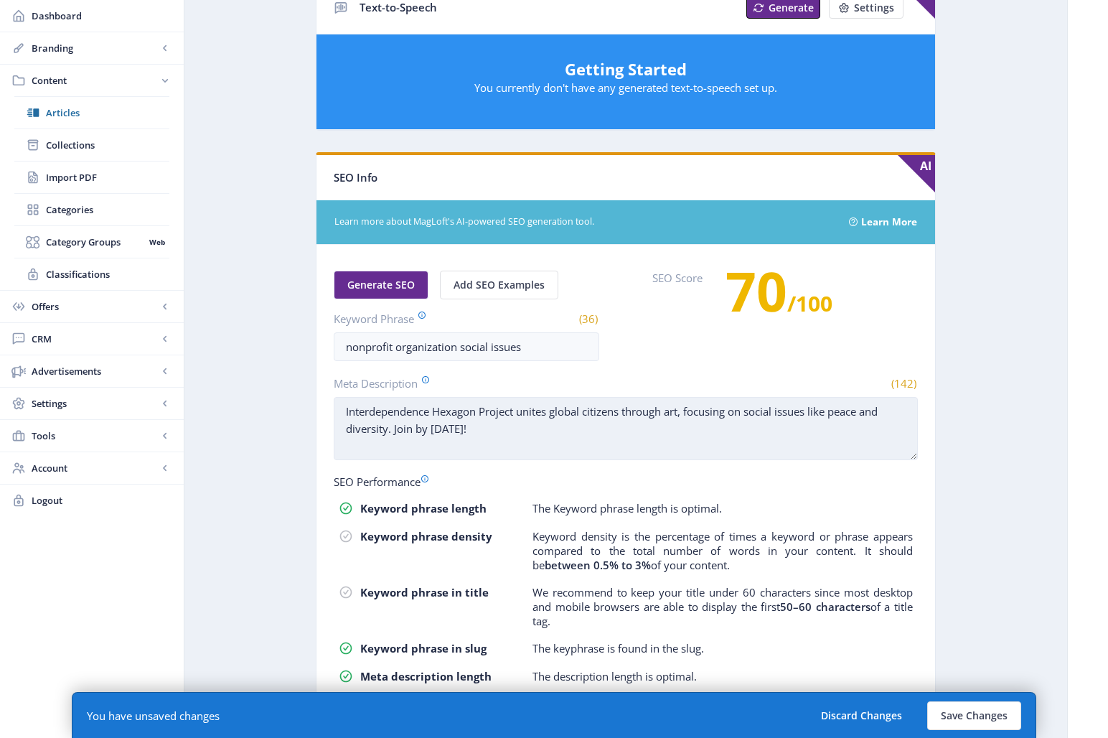
type textarea "The Interdependence Hexagon Project unites global citizens through art to addre…"
drag, startPoint x: 508, startPoint y: 429, endPoint x: 391, endPoint y: 431, distance: 117.0
click at [391, 431] on textarea "Interdependence Hexagon Project unites global citizens through art, focusing on…" at bounding box center [626, 428] width 584 height 63
drag, startPoint x: 426, startPoint y: 427, endPoint x: 351, endPoint y: 403, distance: 78.3
click at [421, 424] on textarea "Interdependence Hexagon Project unites global citizens through art, focusing on…" at bounding box center [626, 428] width 584 height 63
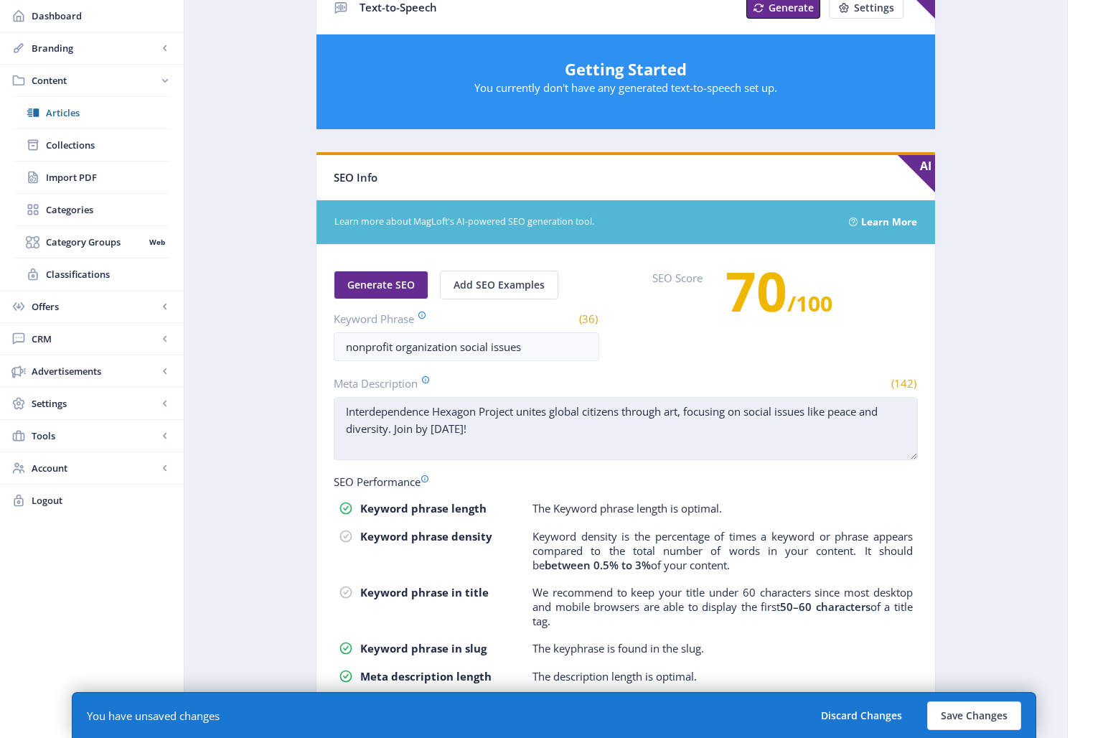
click at [349, 411] on textarea "Interdependence Hexagon Project unites global citizens through art, focusing on…" at bounding box center [626, 428] width 584 height 63
click at [646, 437] on textarea "The Interdependence Hexagon Project unites global citizens through art, focusin…" at bounding box center [626, 428] width 584 height 63
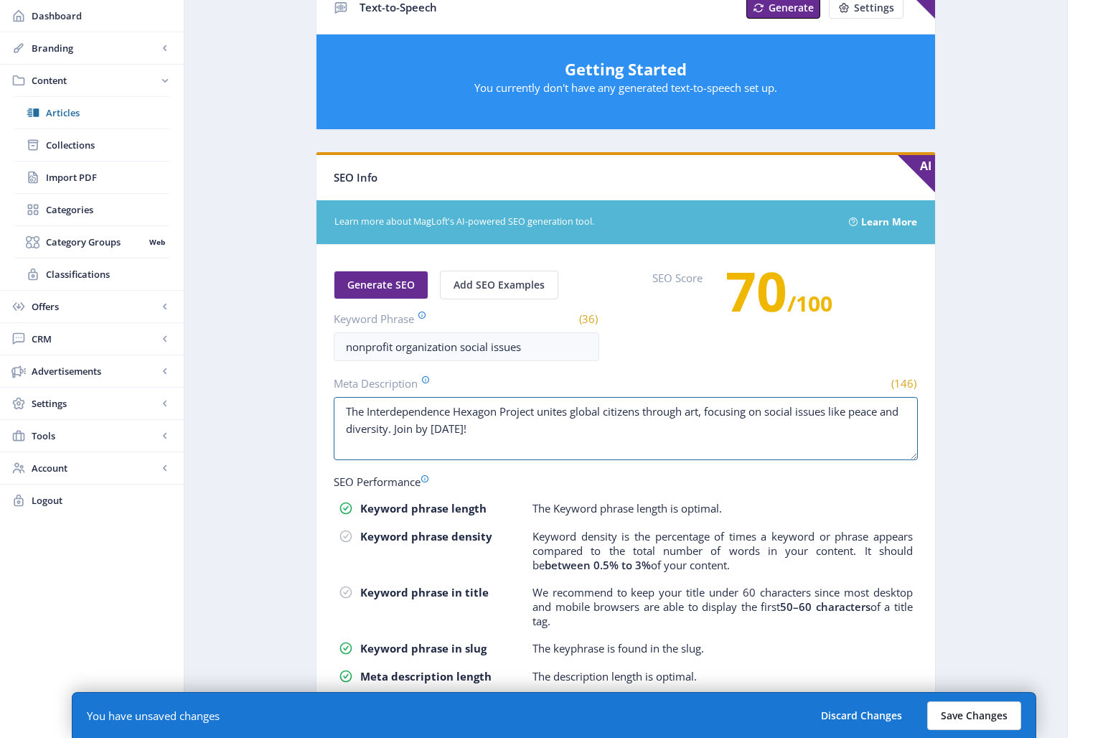
type textarea "The Interdependence Hexagon Project unites global citizens through art, focusin…"
click at [988, 716] on button "Save Changes" at bounding box center [974, 715] width 94 height 29
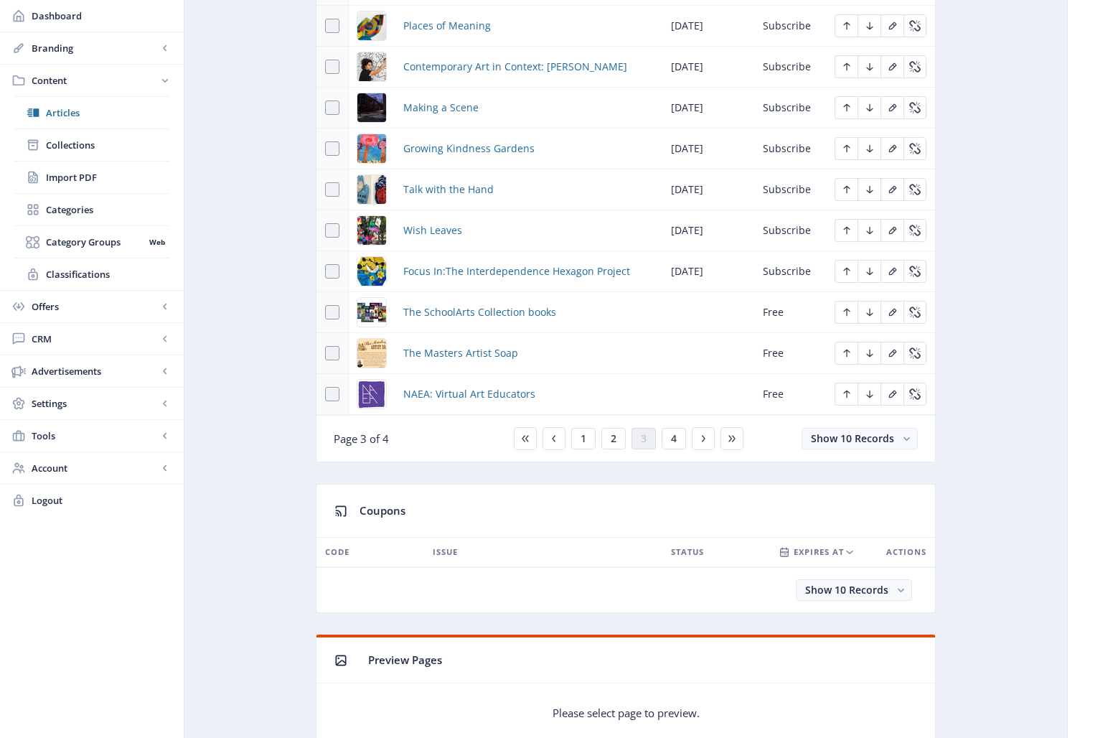
scroll to position [732, 0]
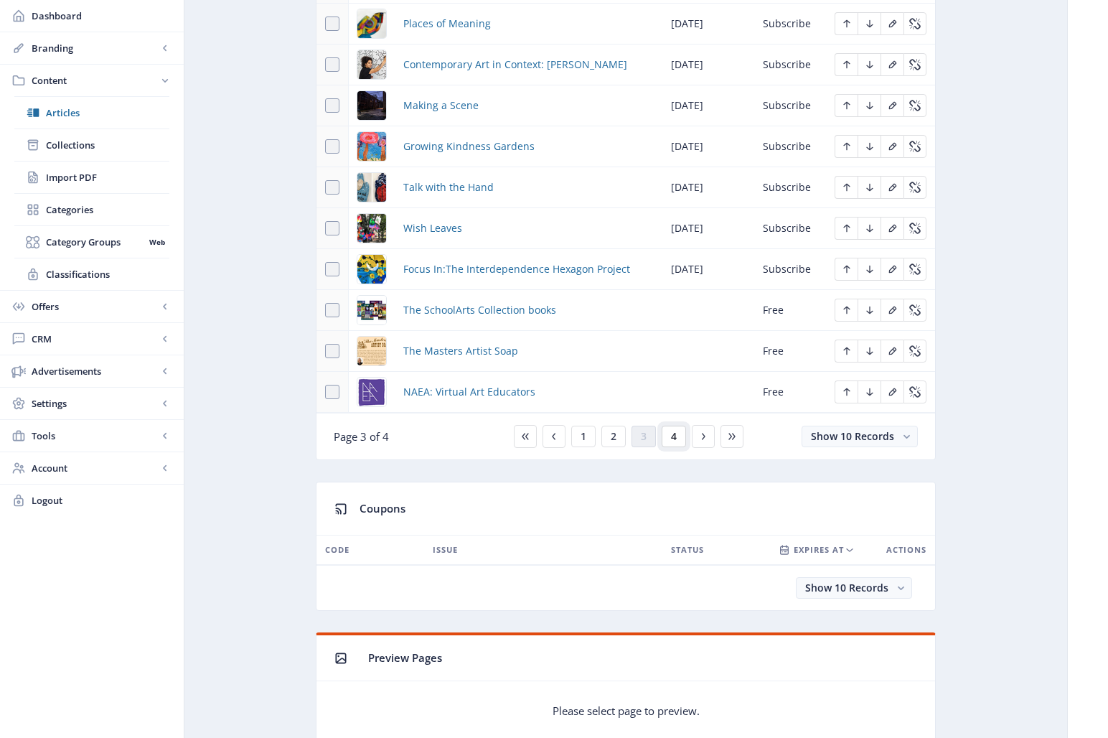
click at [674, 444] on button "4" at bounding box center [674, 437] width 24 height 22
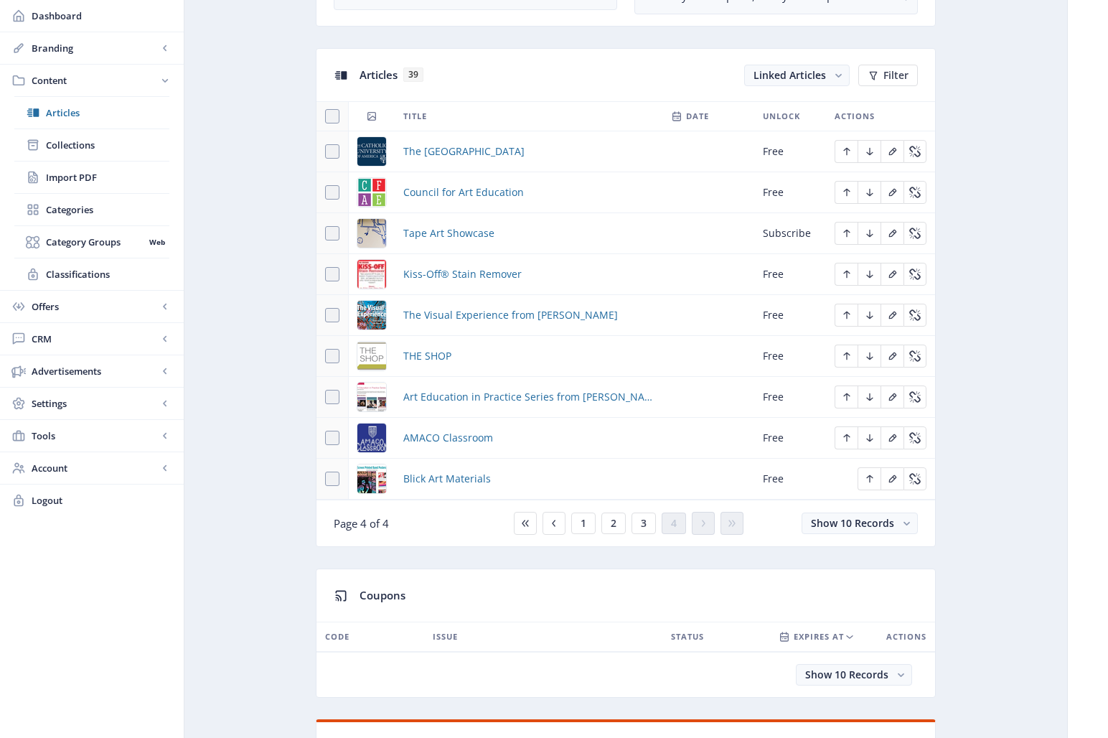
scroll to position [580, 0]
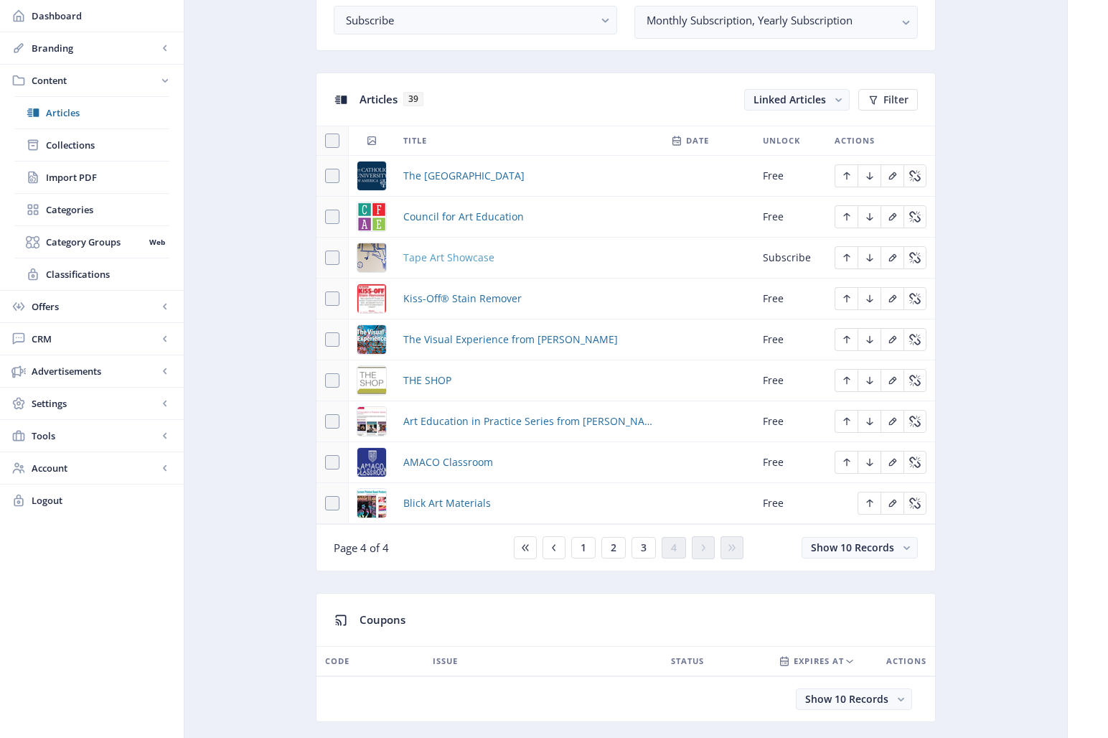
click at [451, 258] on span "Tape Art Showcase" at bounding box center [448, 257] width 91 height 17
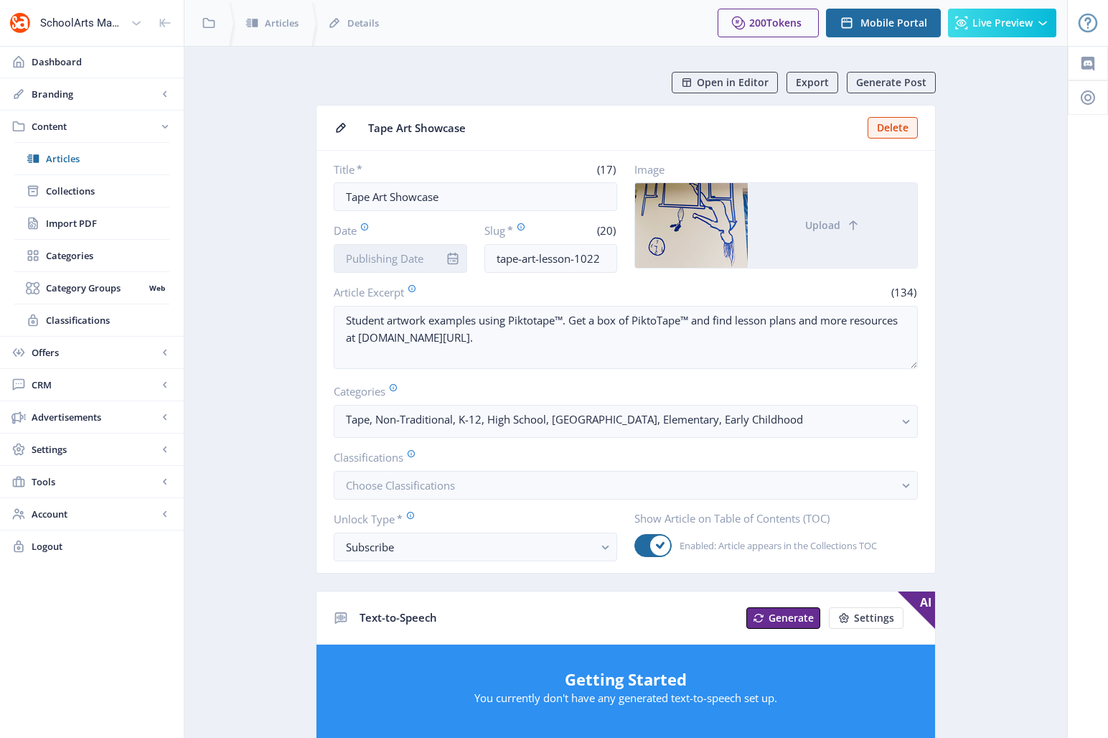
click at [392, 255] on input "Date" at bounding box center [400, 258] width 133 height 29
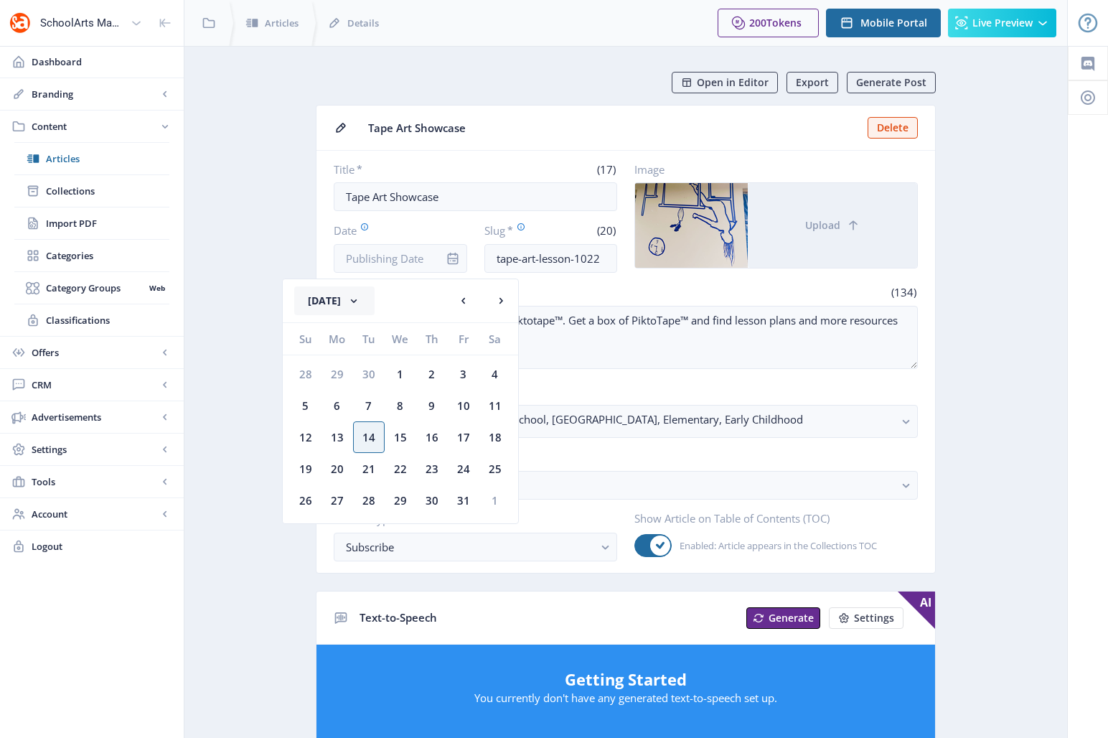
click at [360, 296] on button "[DATE]" at bounding box center [334, 300] width 80 height 29
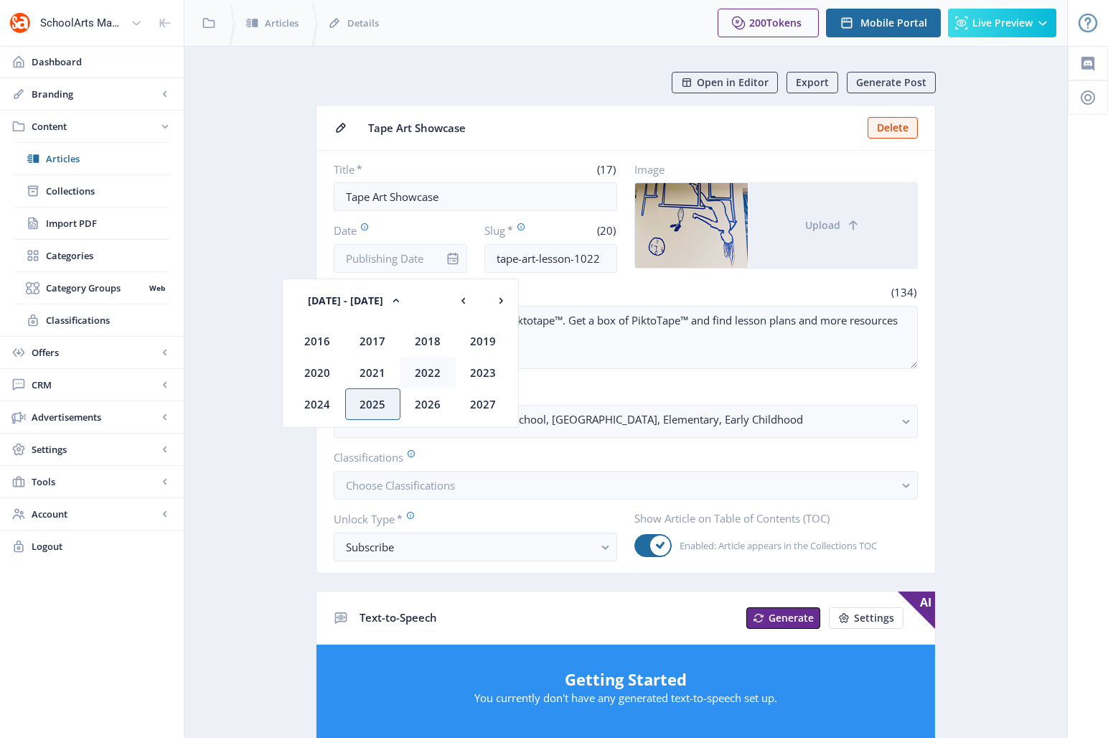
click at [431, 380] on div "2022" at bounding box center [427, 373] width 55 height 32
click at [383, 404] on div "Oct" at bounding box center [372, 404] width 55 height 32
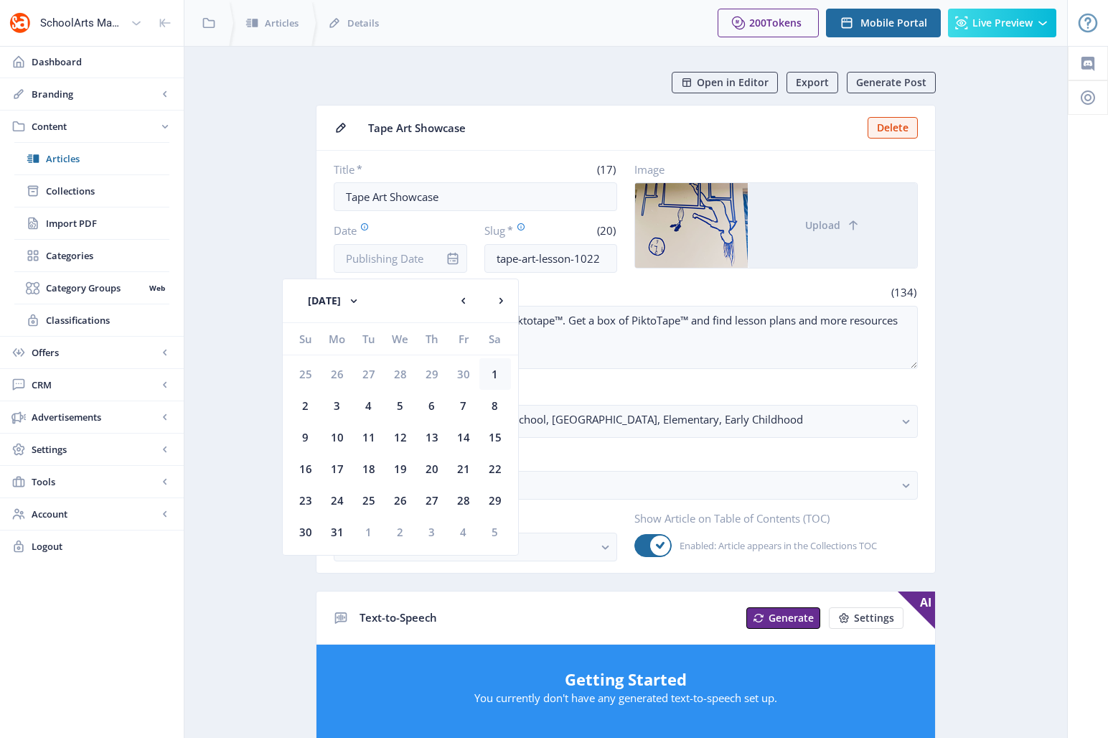
click at [500, 373] on div "1" at bounding box center [495, 374] width 32 height 32
type input "[DATE]"
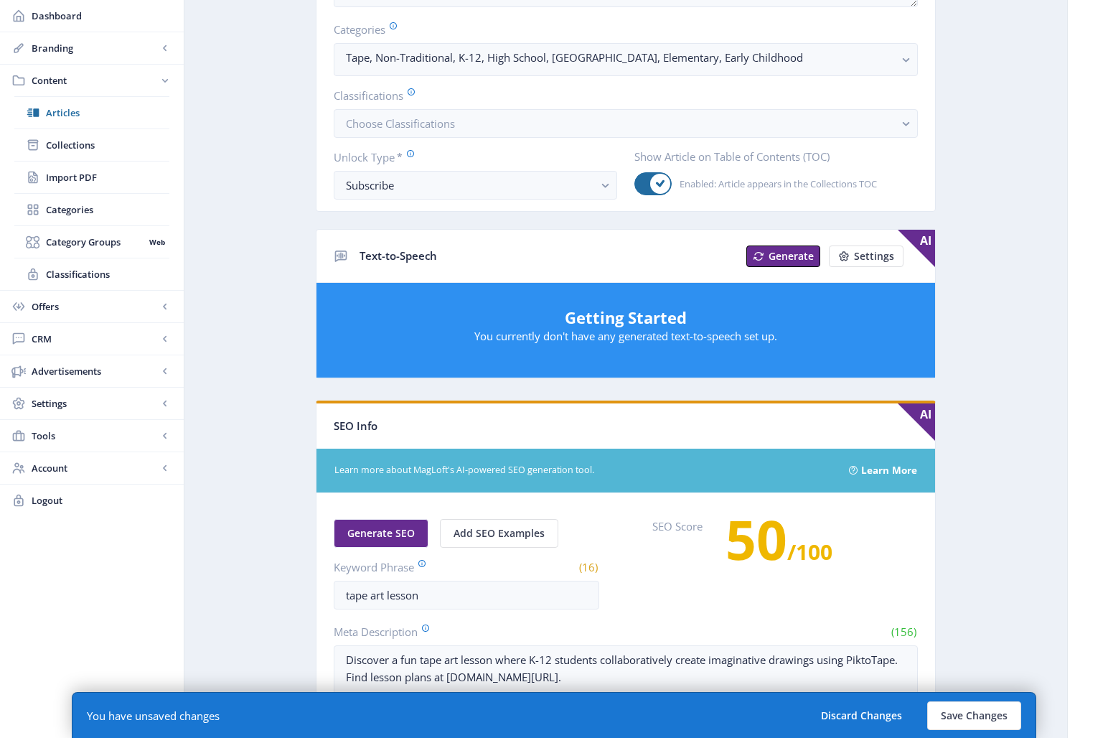
scroll to position [444, 0]
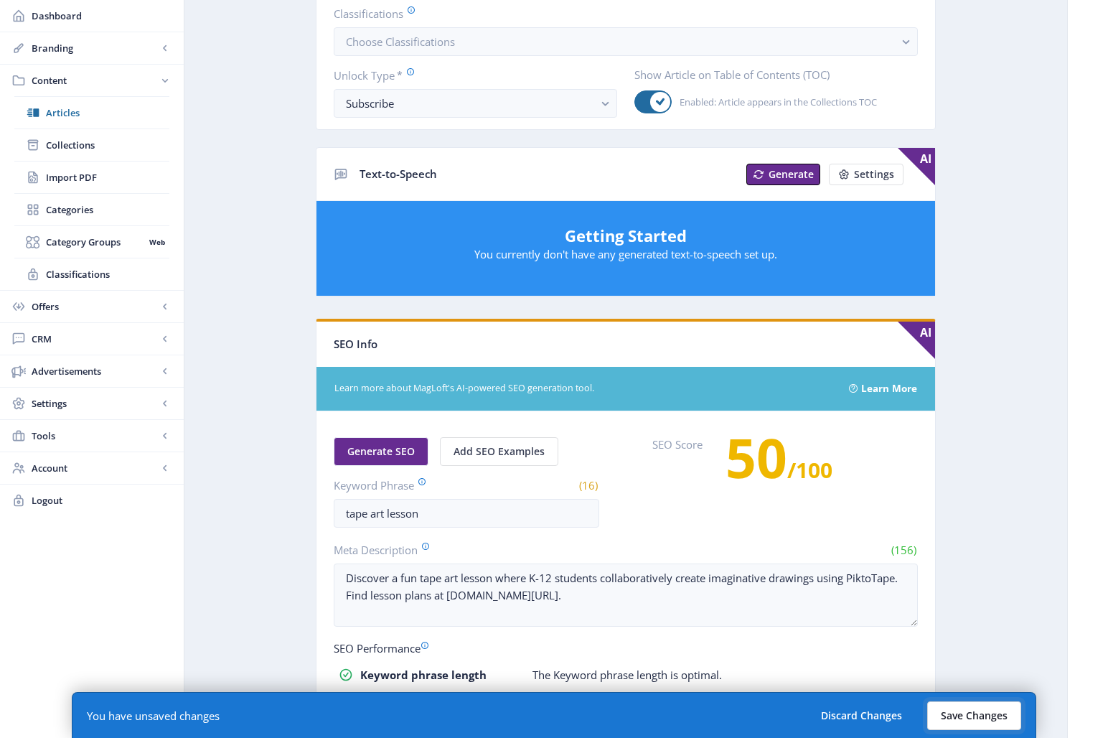
click at [976, 712] on button "Save Changes" at bounding box center [974, 715] width 94 height 29
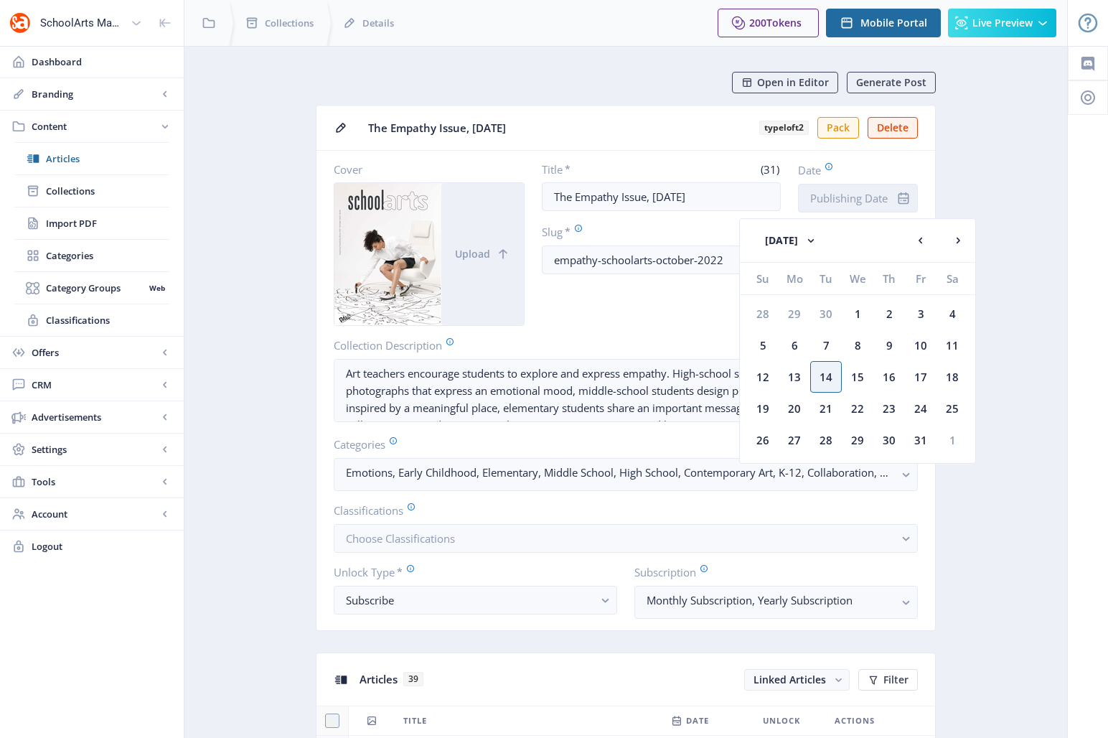
click at [828, 199] on input "Date" at bounding box center [858, 198] width 120 height 29
click at [781, 243] on button "[DATE]" at bounding box center [791, 240] width 80 height 29
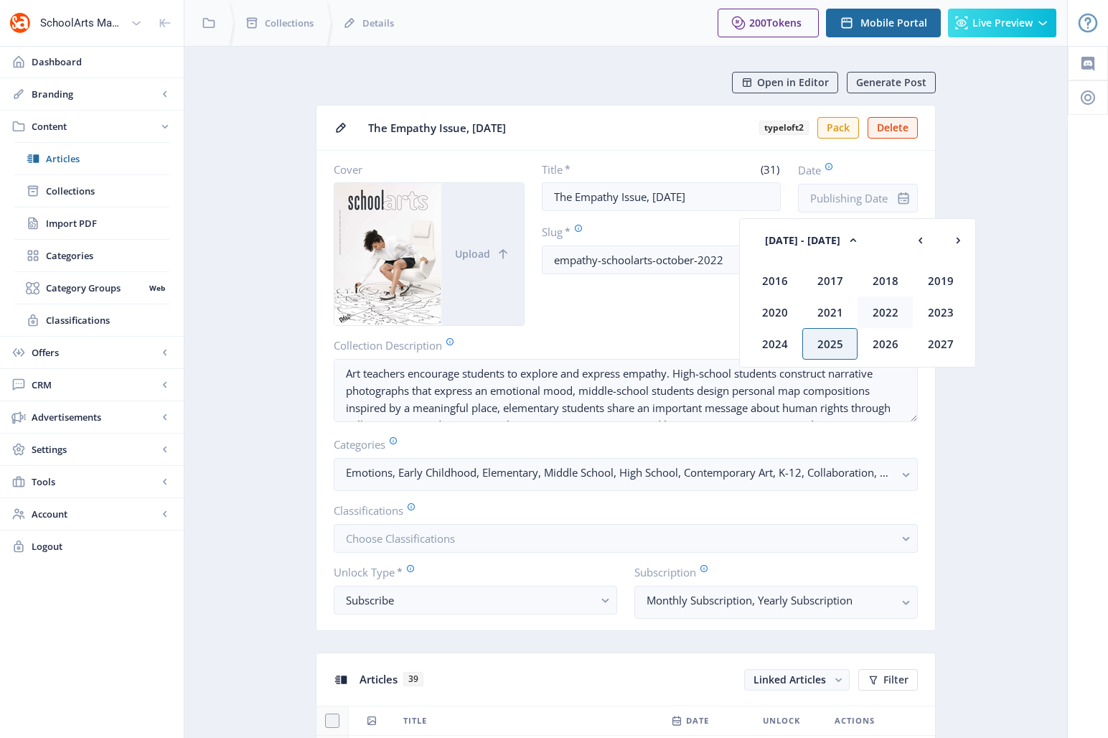
click at [884, 318] on div "2022" at bounding box center [885, 312] width 55 height 32
click at [833, 338] on div "Oct" at bounding box center [829, 344] width 55 height 32
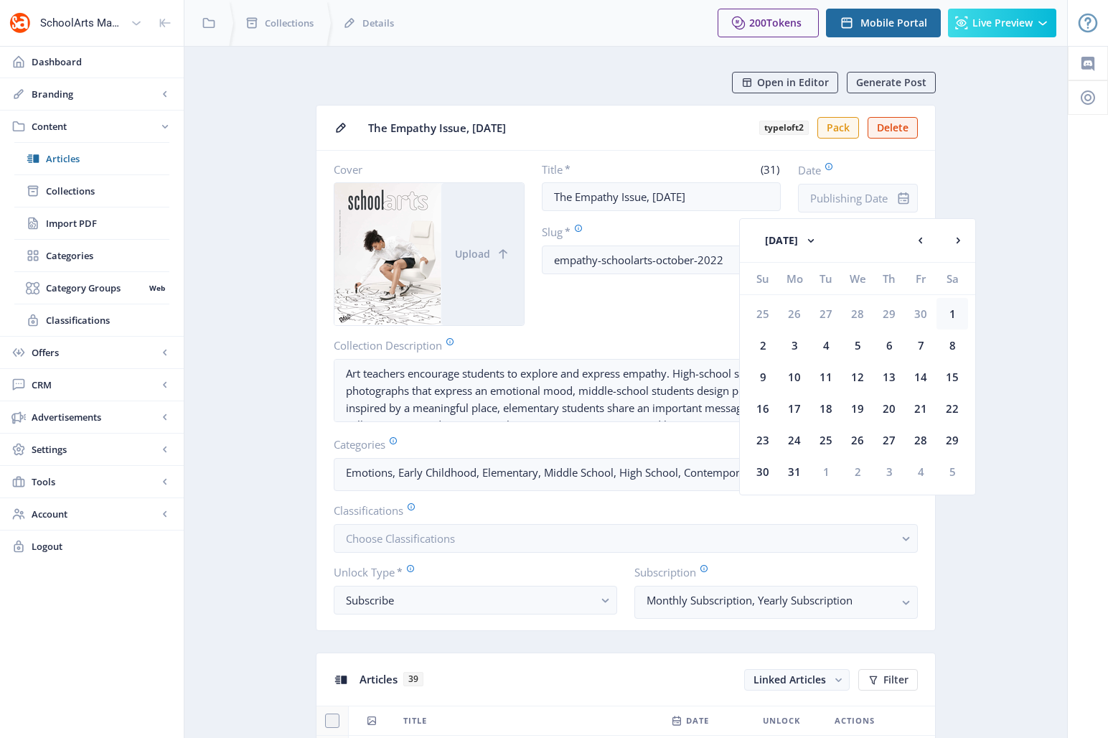
click at [950, 317] on div "1" at bounding box center [953, 314] width 32 height 32
type input "[DATE]"
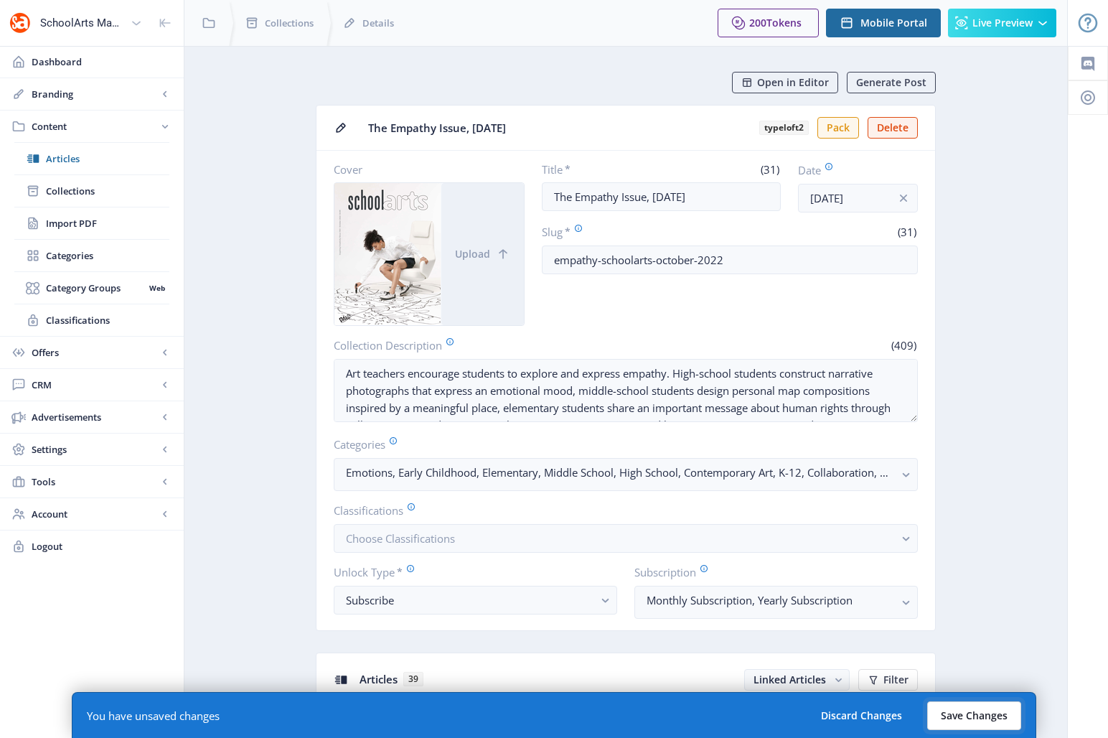
click at [973, 713] on button "Save Changes" at bounding box center [974, 715] width 94 height 29
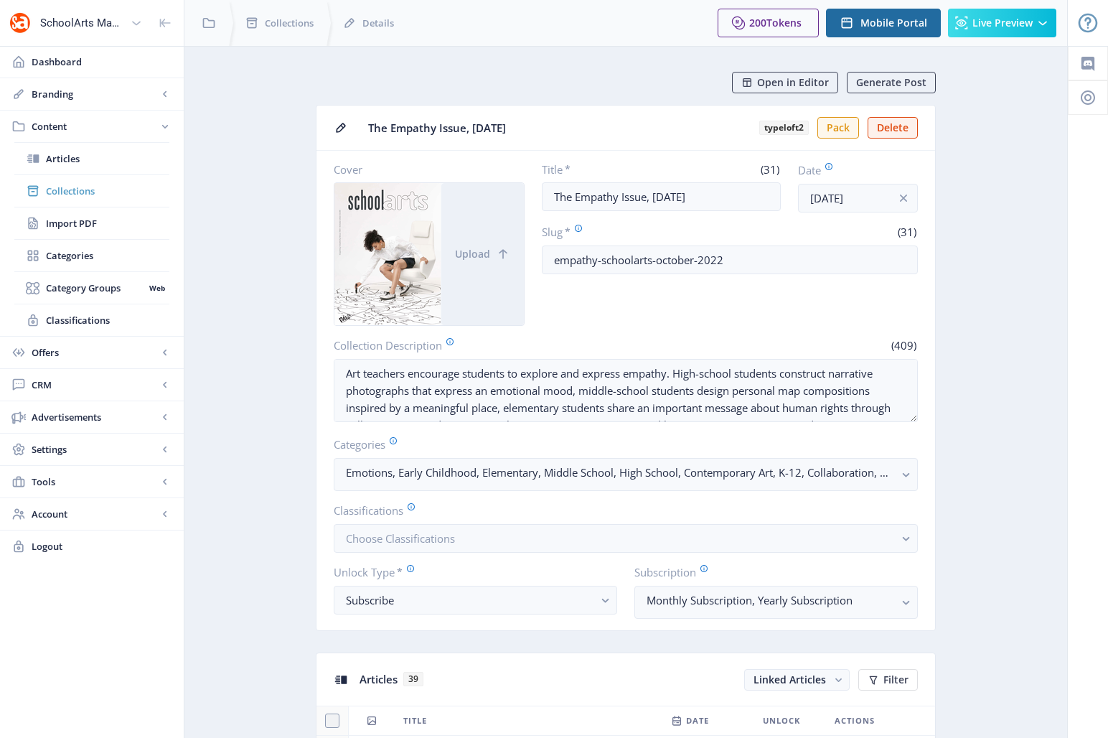
click at [66, 190] on span "Collections" at bounding box center [107, 191] width 123 height 14
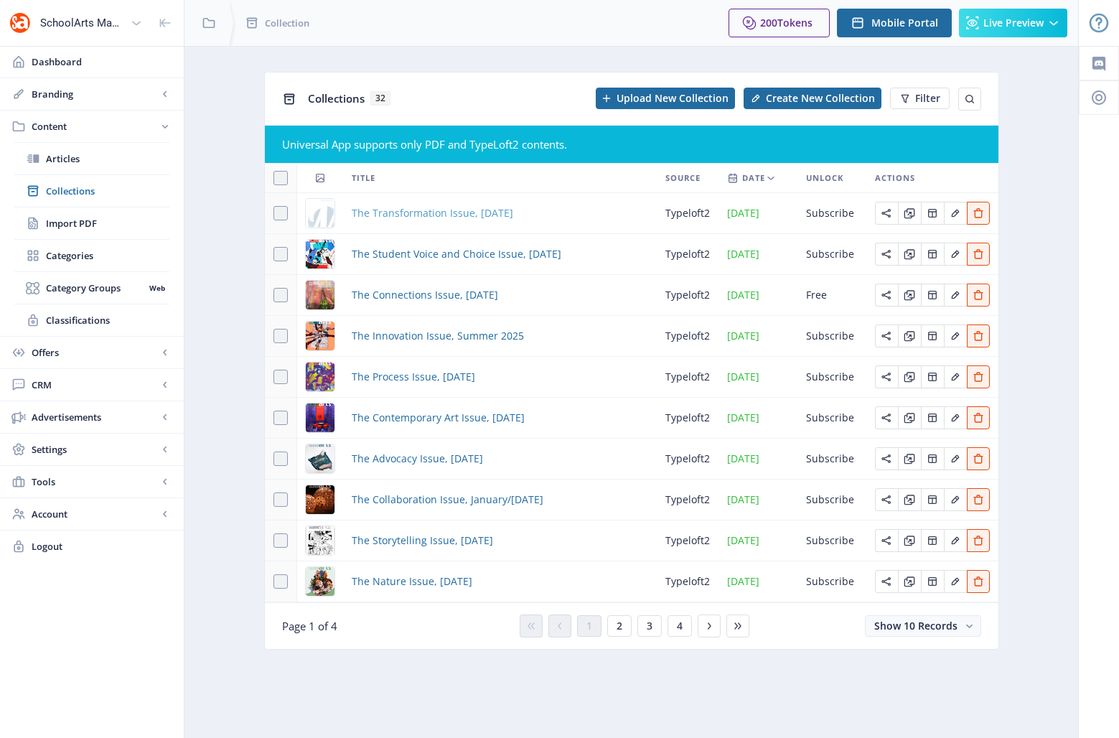
click at [411, 212] on span "The Transformation Issue, [DATE]" at bounding box center [432, 213] width 161 height 17
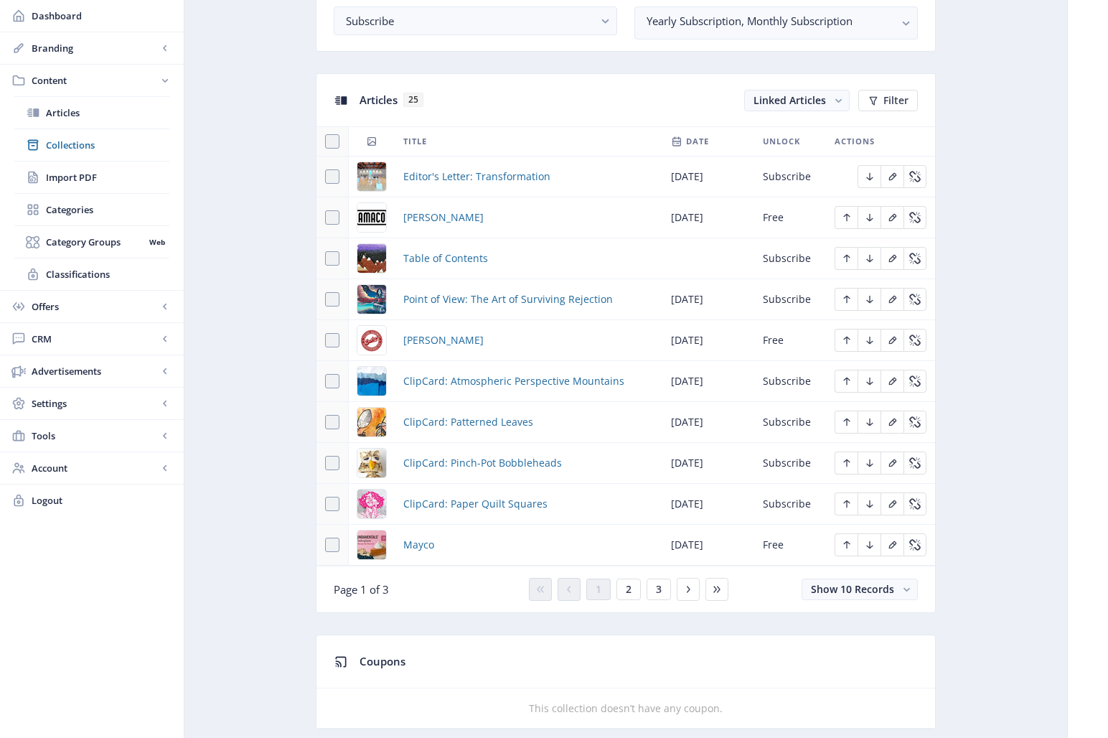
scroll to position [564, 0]
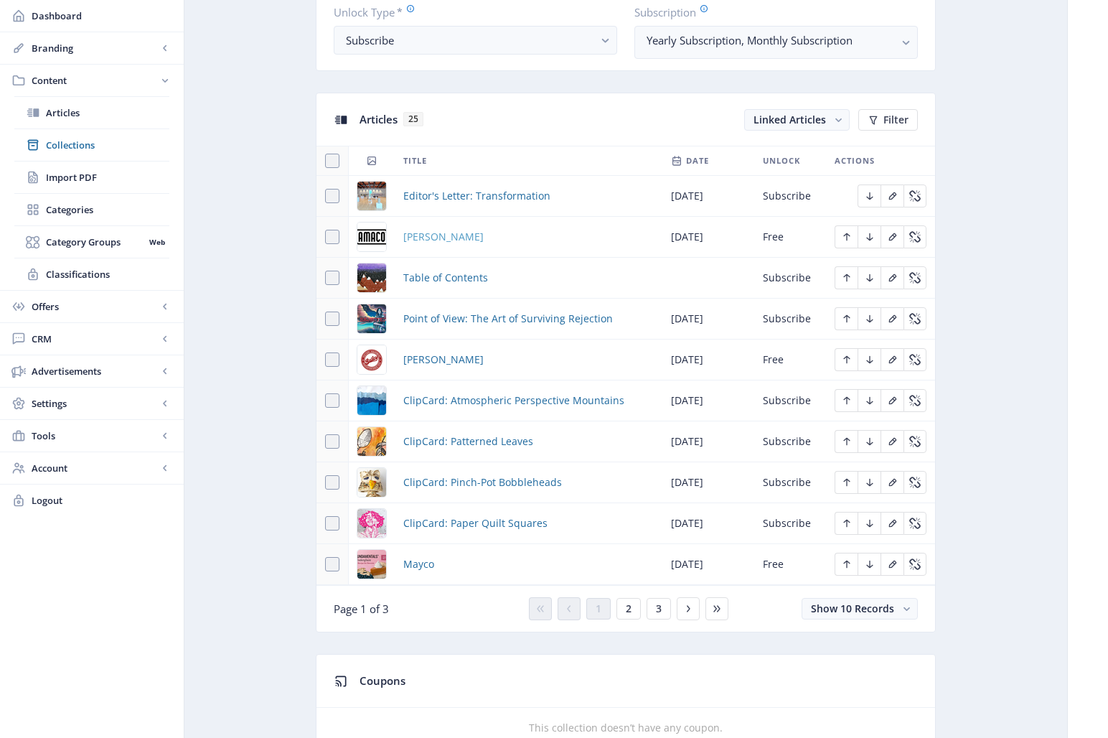
click at [436, 238] on span "[PERSON_NAME]" at bounding box center [443, 236] width 80 height 17
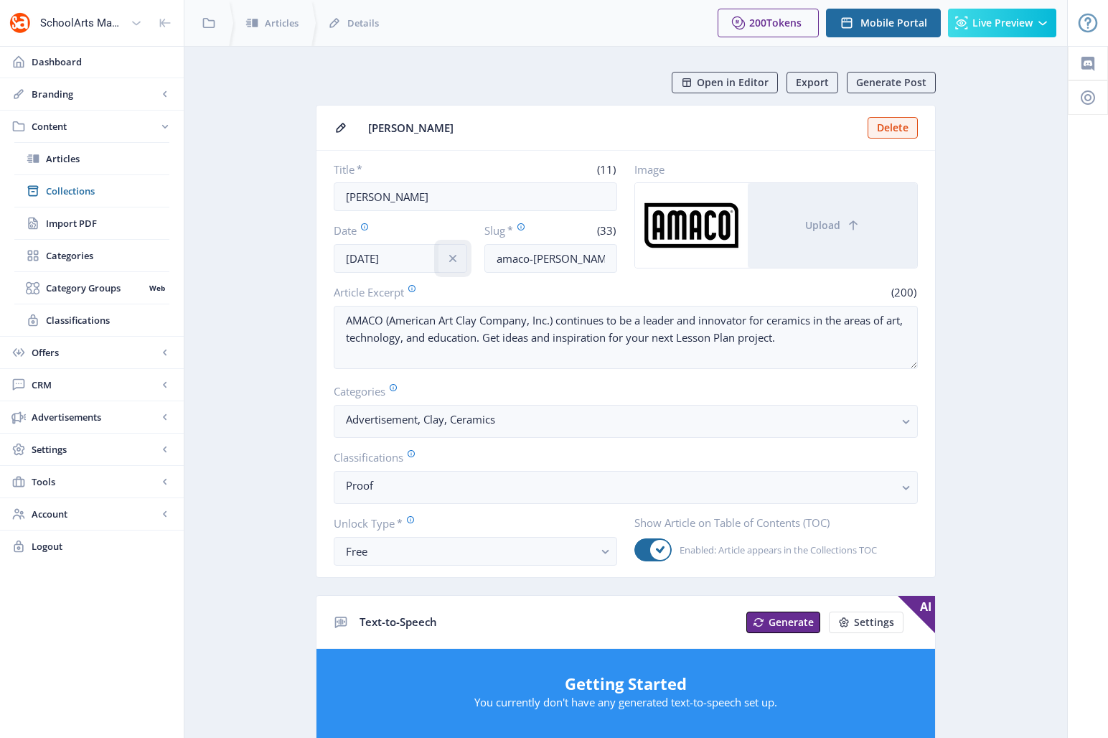
click at [453, 260] on icon "info" at bounding box center [453, 258] width 14 height 14
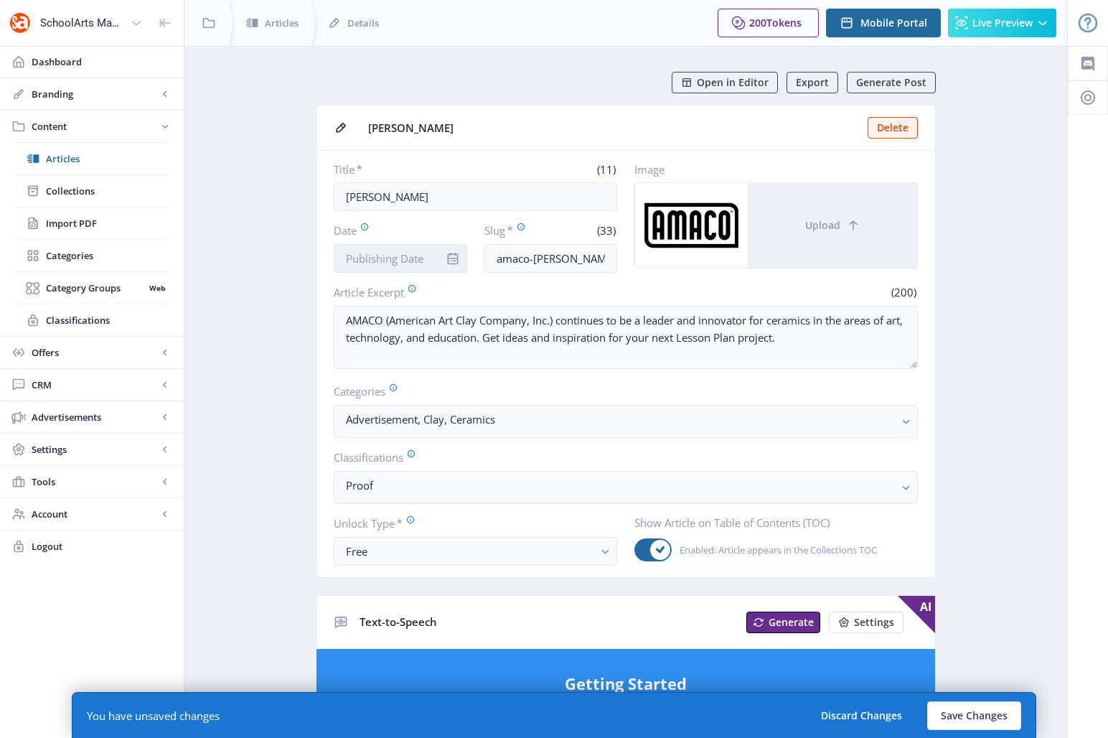
click at [377, 263] on input "Date" at bounding box center [400, 258] width 133 height 29
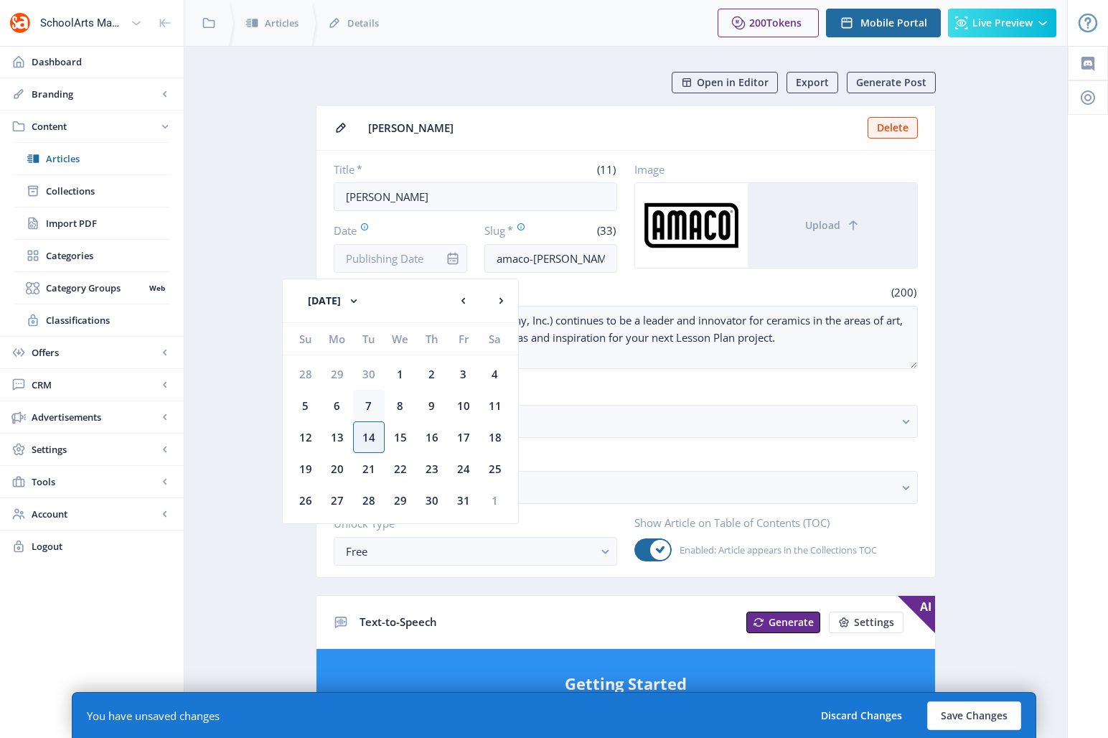
click at [369, 403] on div "7" at bounding box center [369, 406] width 32 height 32
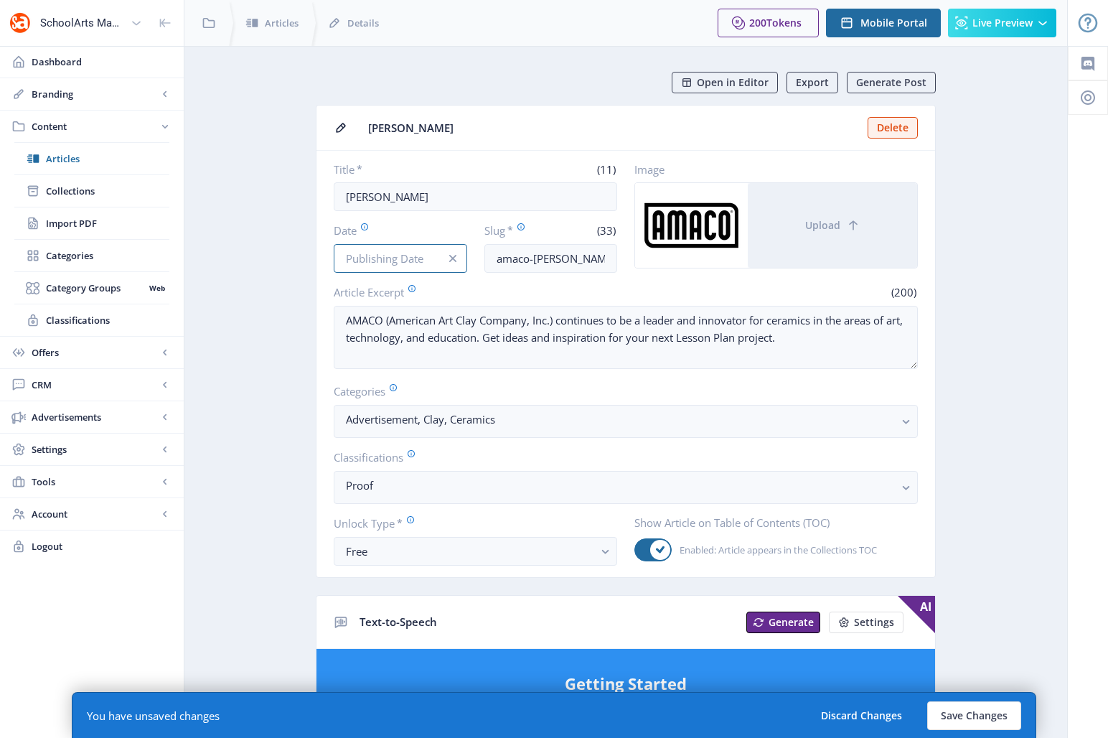
type input "[DATE]"
click at [966, 711] on button "Save Changes" at bounding box center [974, 715] width 94 height 29
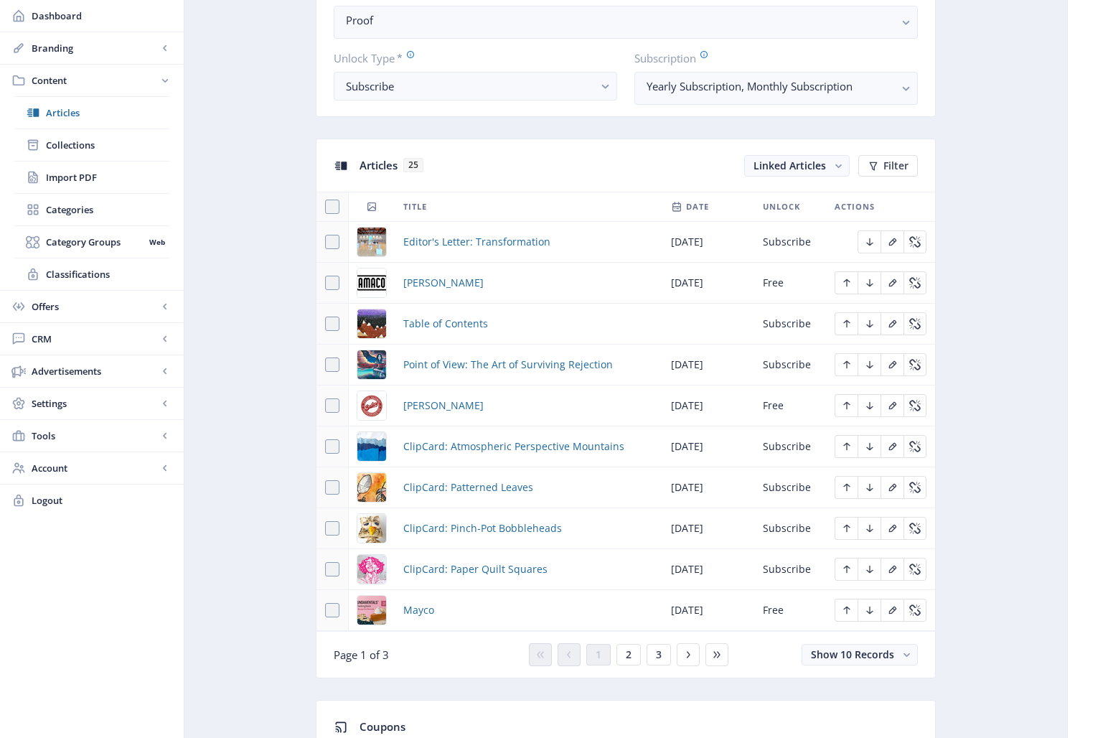
scroll to position [533, 0]
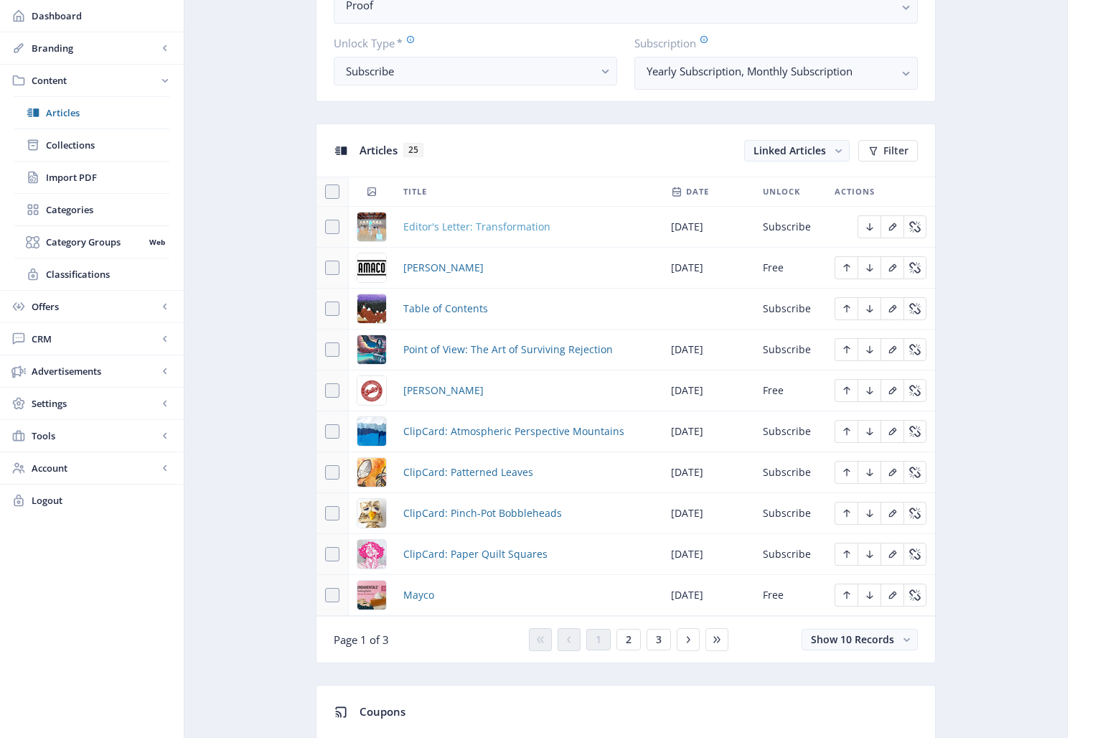
click at [434, 227] on span "Editor's Letter: Transformation" at bounding box center [476, 226] width 147 height 17
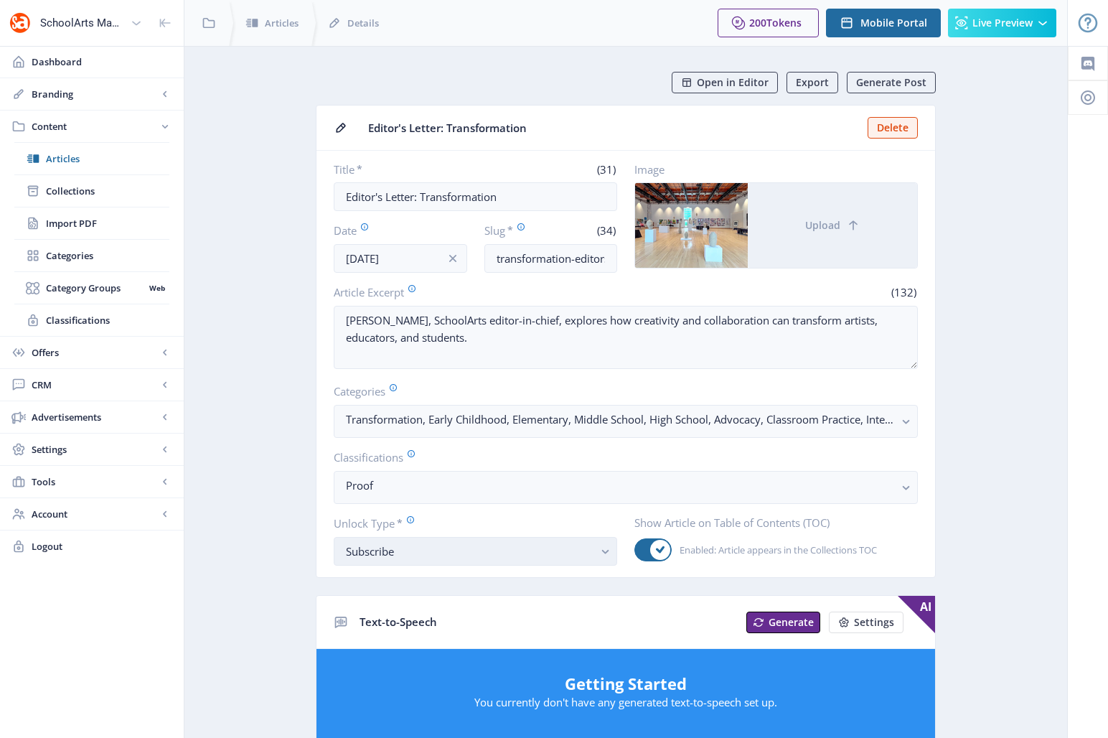
click at [493, 555] on div "Subscribe" at bounding box center [470, 551] width 248 height 17
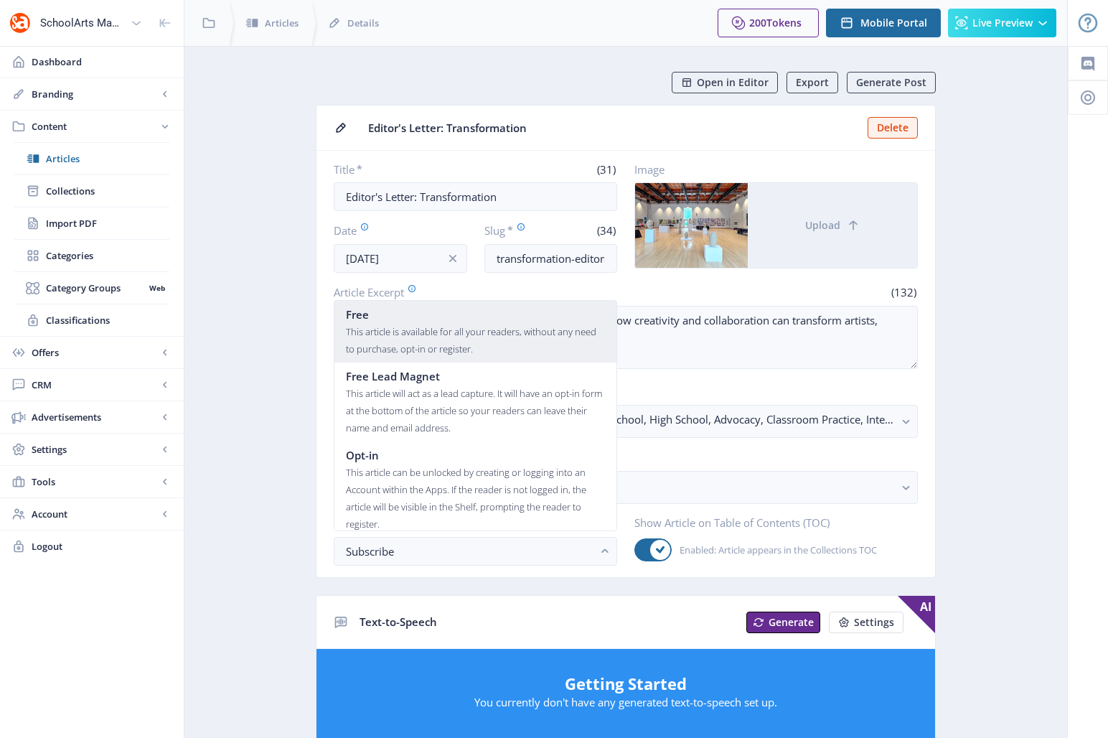
click at [484, 325] on div "This article is available for all your readers, without any need to purchase, o…" at bounding box center [475, 340] width 259 height 34
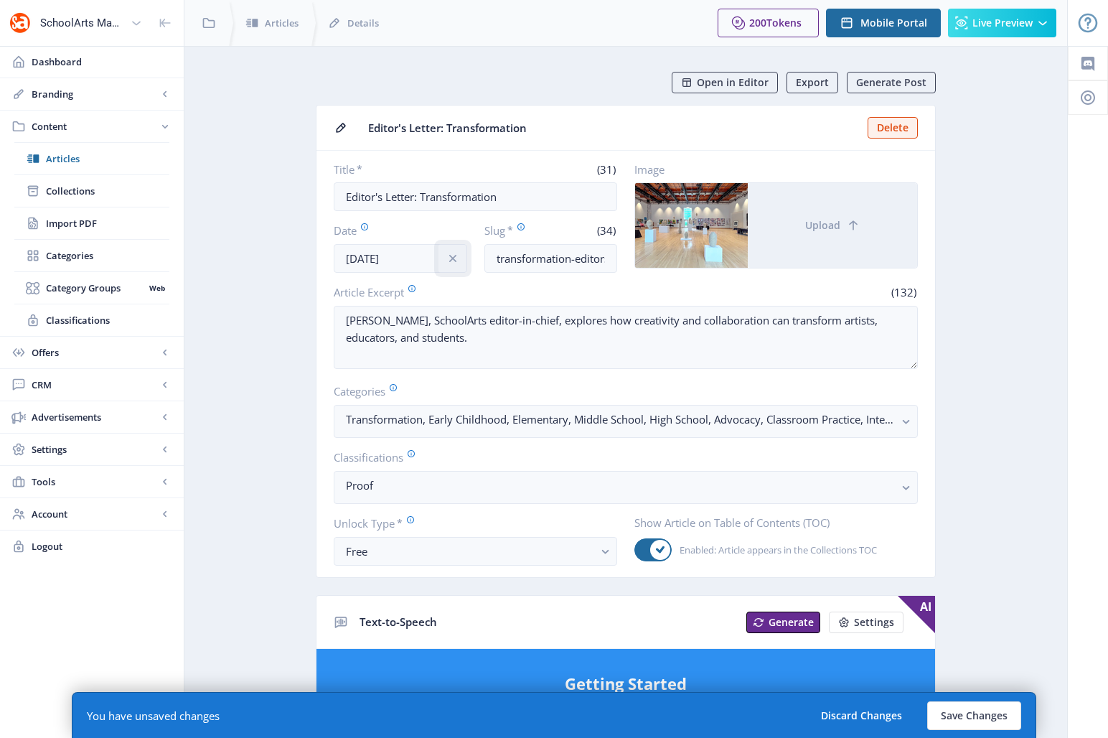
click at [441, 268] on button at bounding box center [453, 258] width 29 height 29
click at [416, 259] on input "Date" at bounding box center [400, 258] width 133 height 29
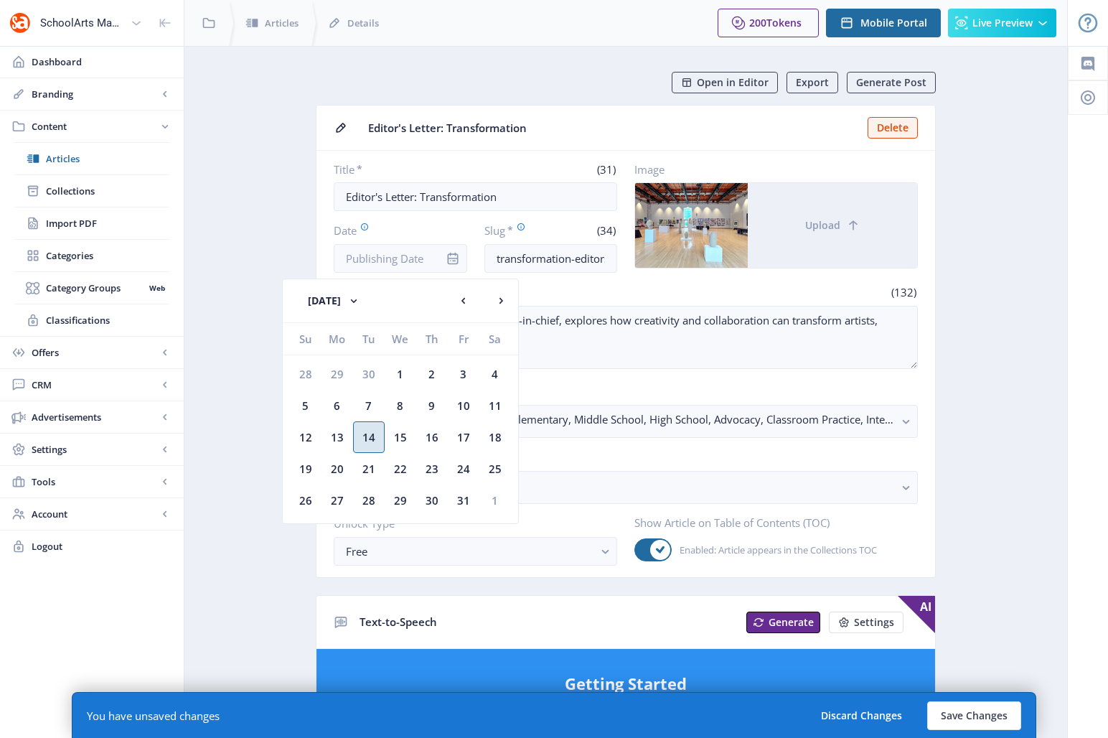
click at [370, 437] on div "14" at bounding box center [369, 437] width 32 height 32
type input "[DATE]"
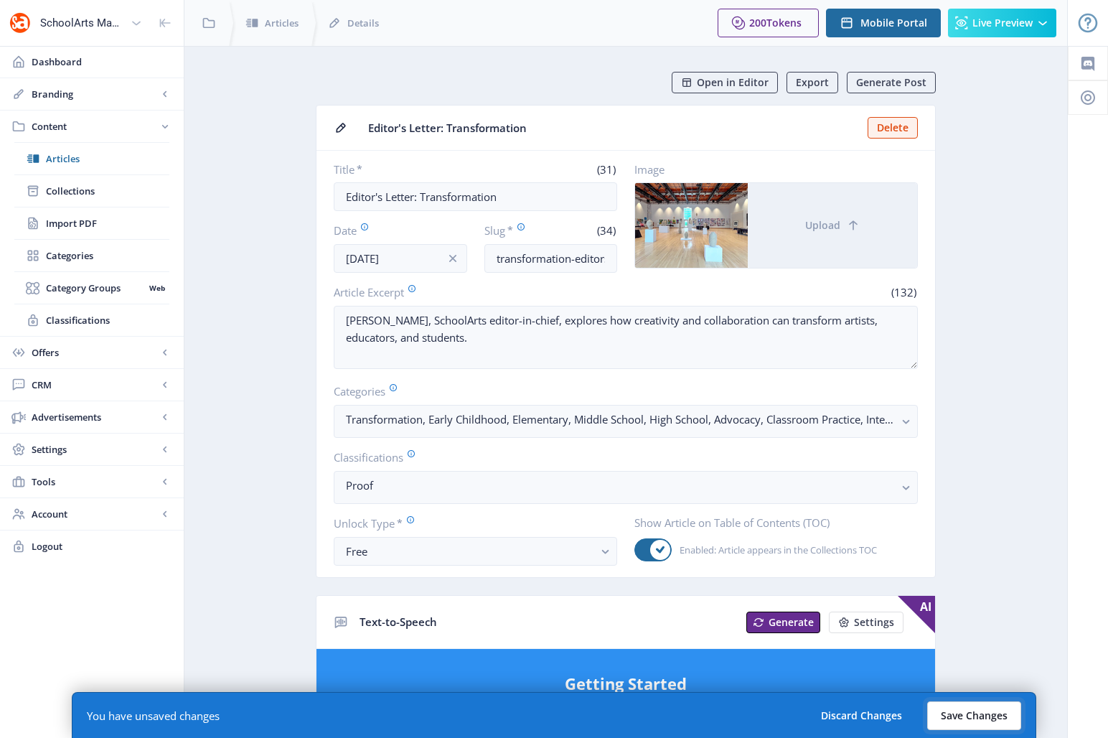
click at [961, 713] on button "Save Changes" at bounding box center [974, 715] width 94 height 29
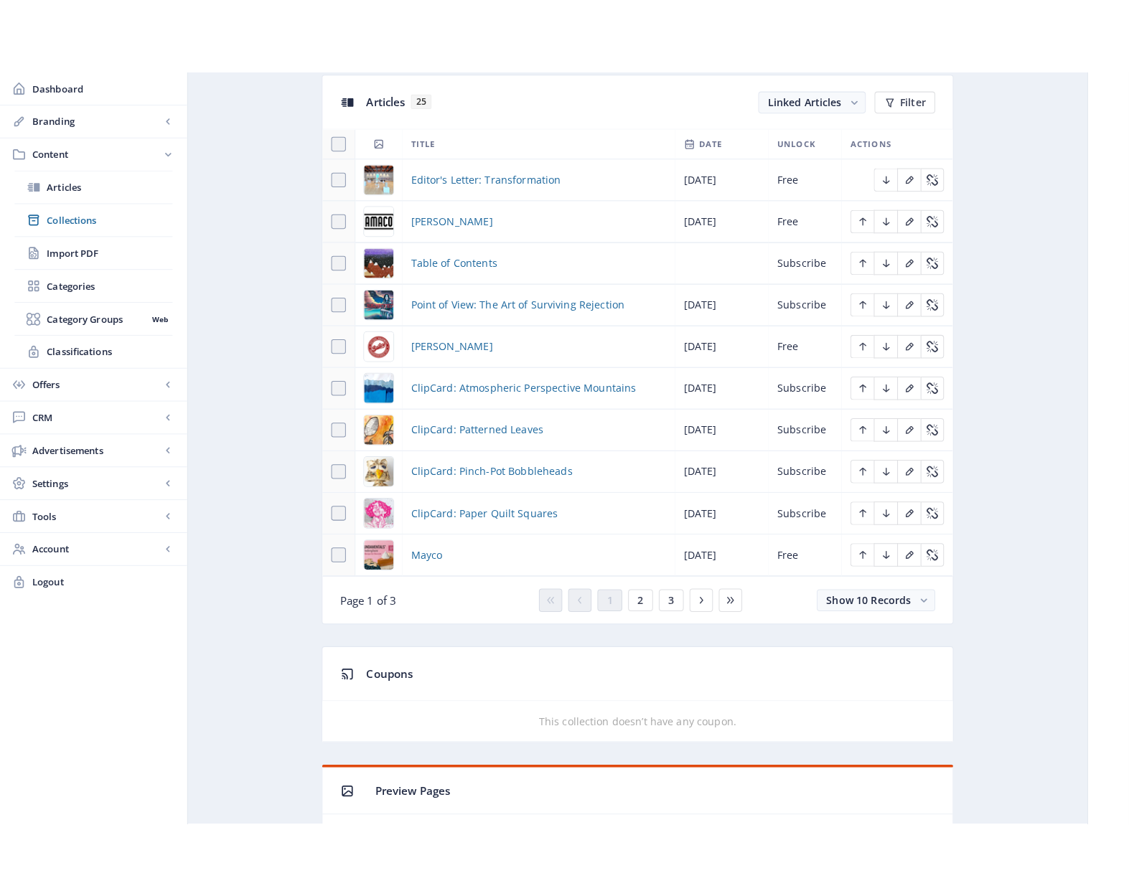
scroll to position [673, 0]
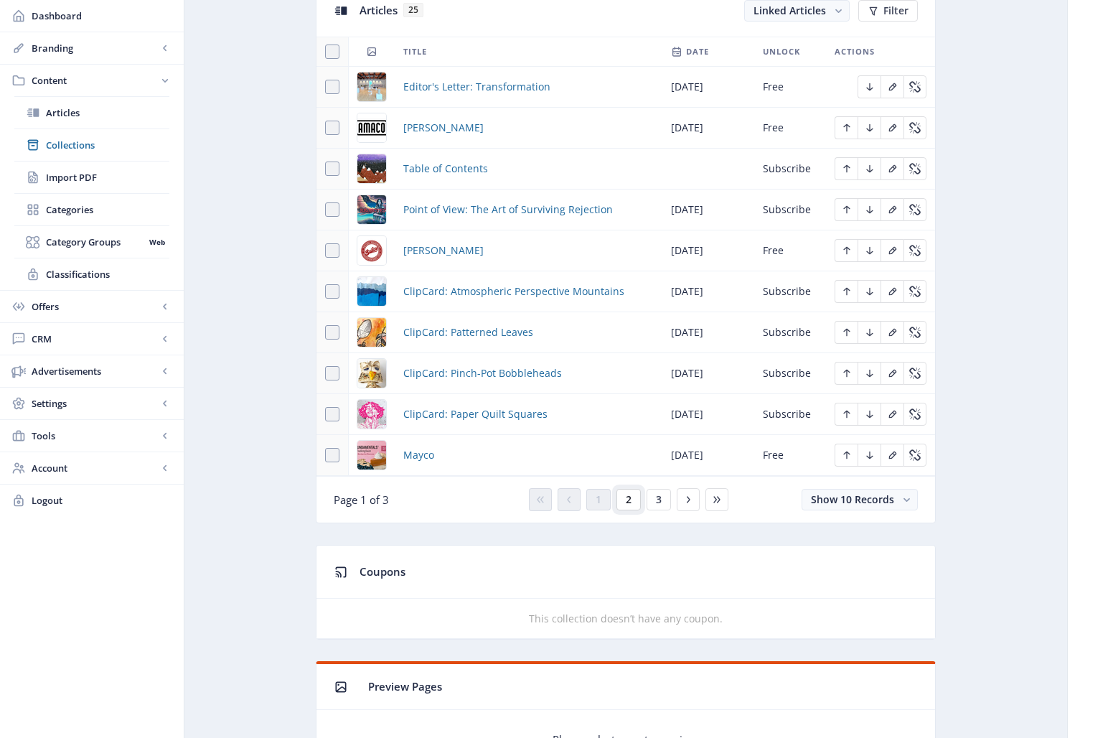
click at [627, 499] on span "2" at bounding box center [629, 499] width 6 height 11
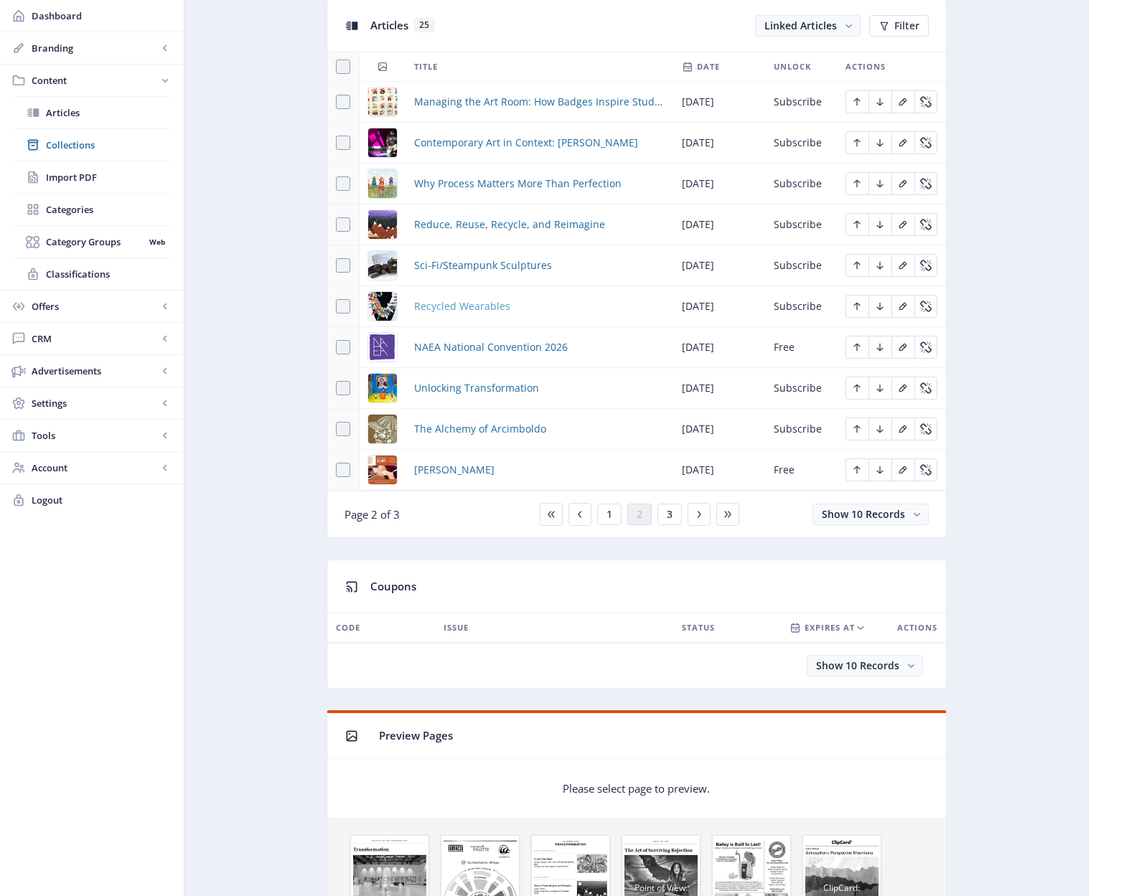
scroll to position [528, 0]
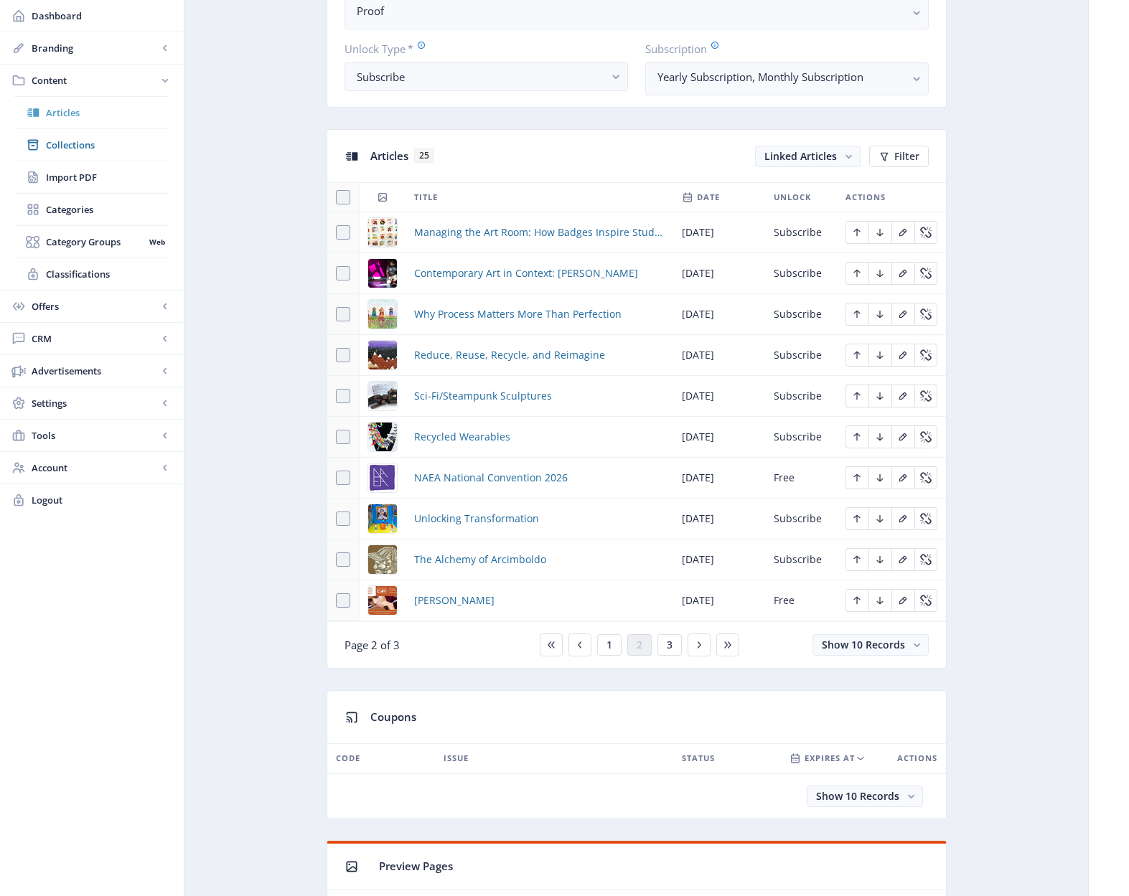
click at [67, 144] on span "Collections" at bounding box center [107, 145] width 123 height 14
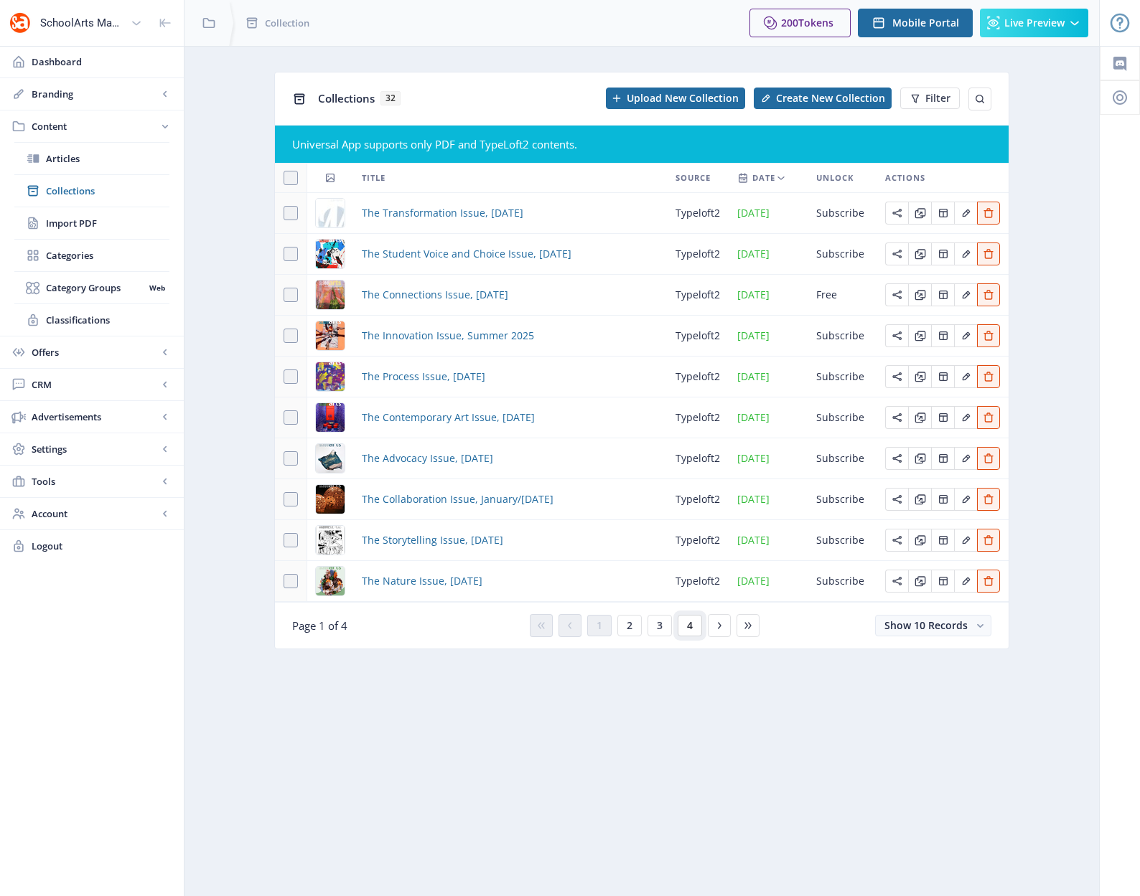
click at [687, 629] on span "4" at bounding box center [690, 625] width 6 height 11
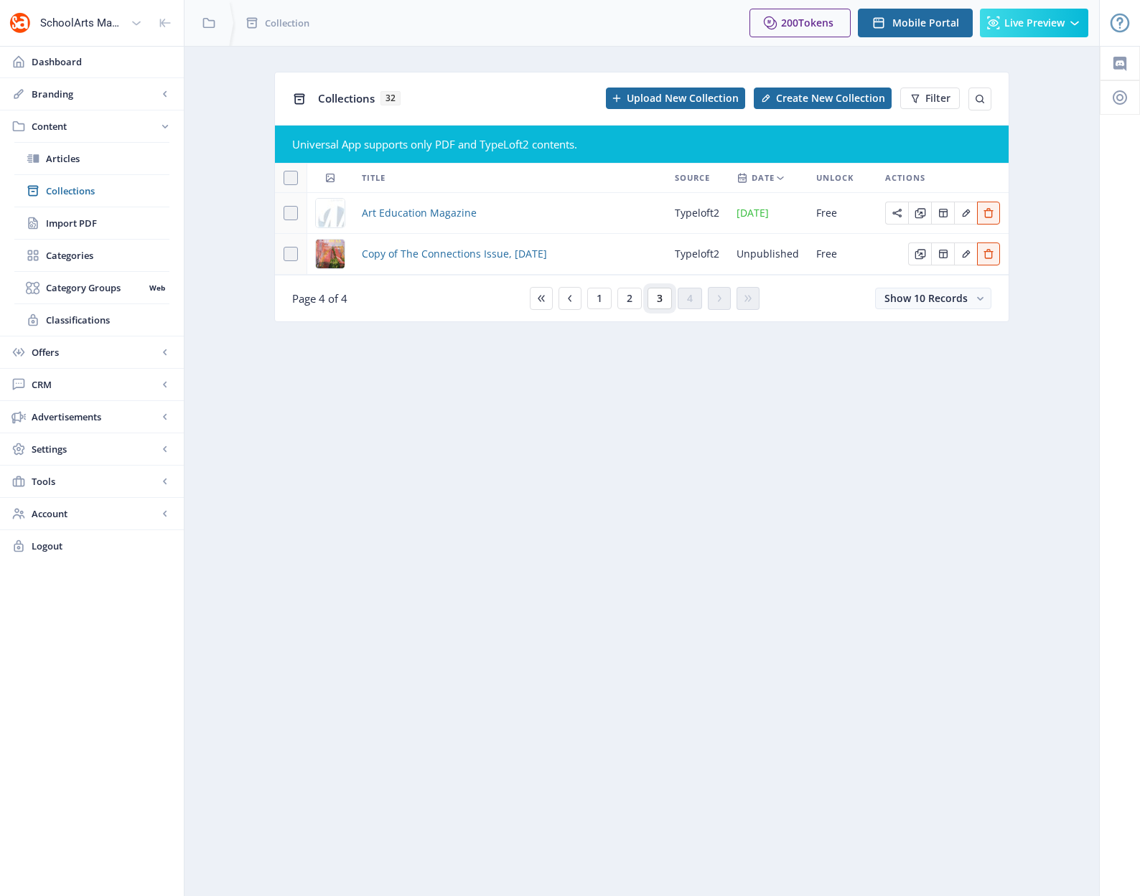
click at [658, 304] on span "3" at bounding box center [660, 298] width 6 height 11
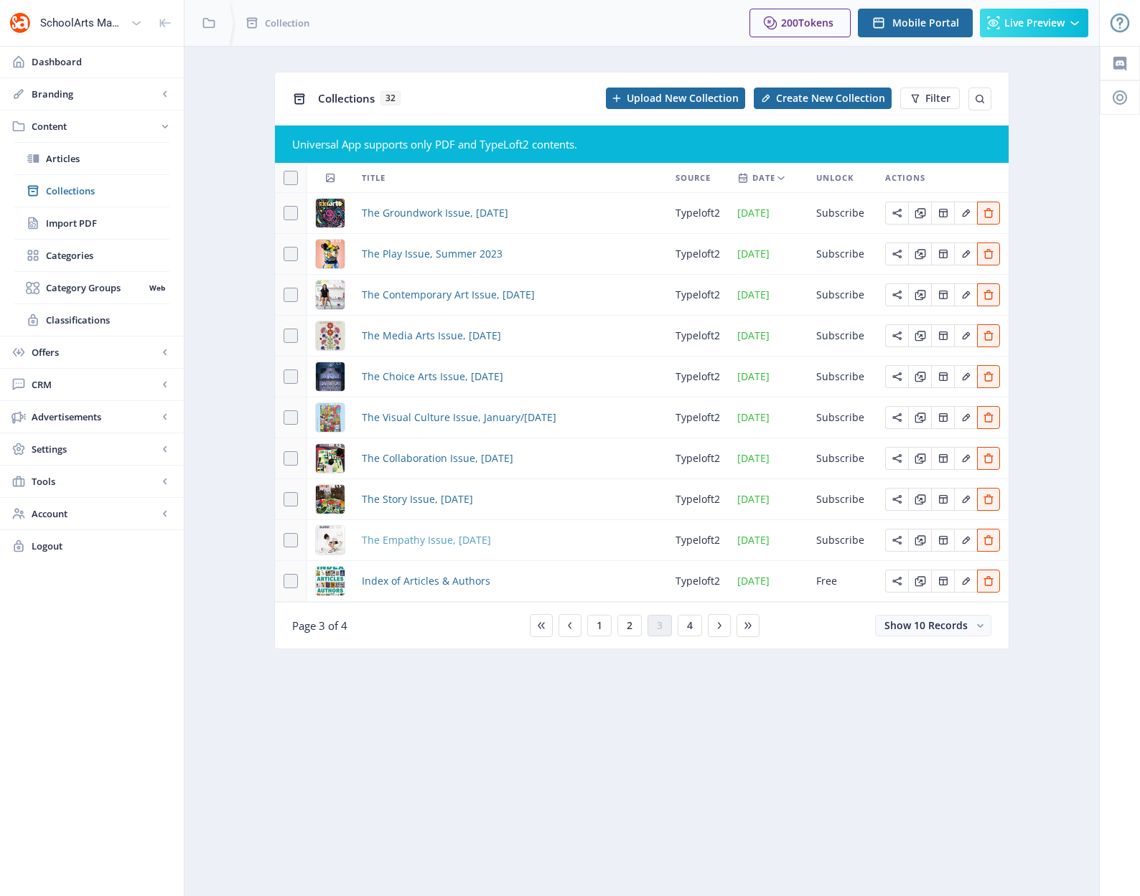
click at [456, 538] on span "The Empathy Issue, [DATE]" at bounding box center [426, 540] width 129 height 17
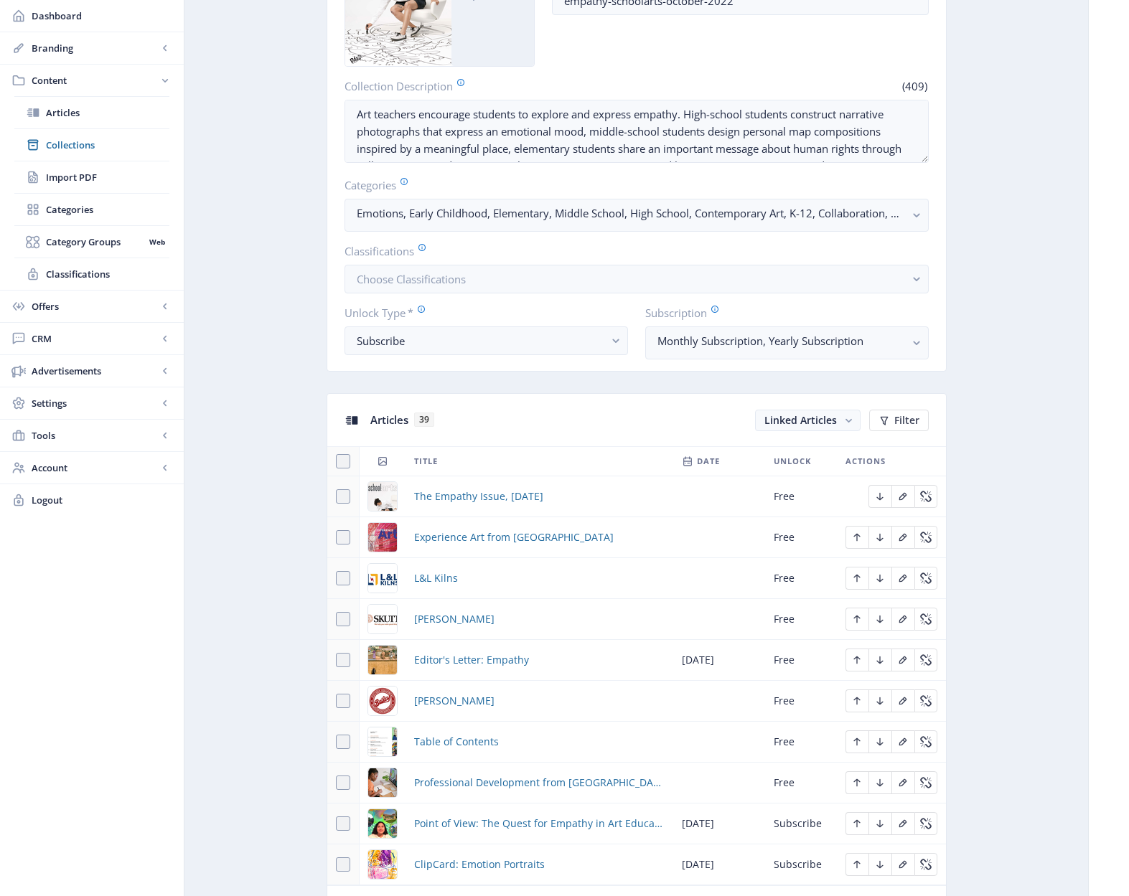
scroll to position [378, 0]
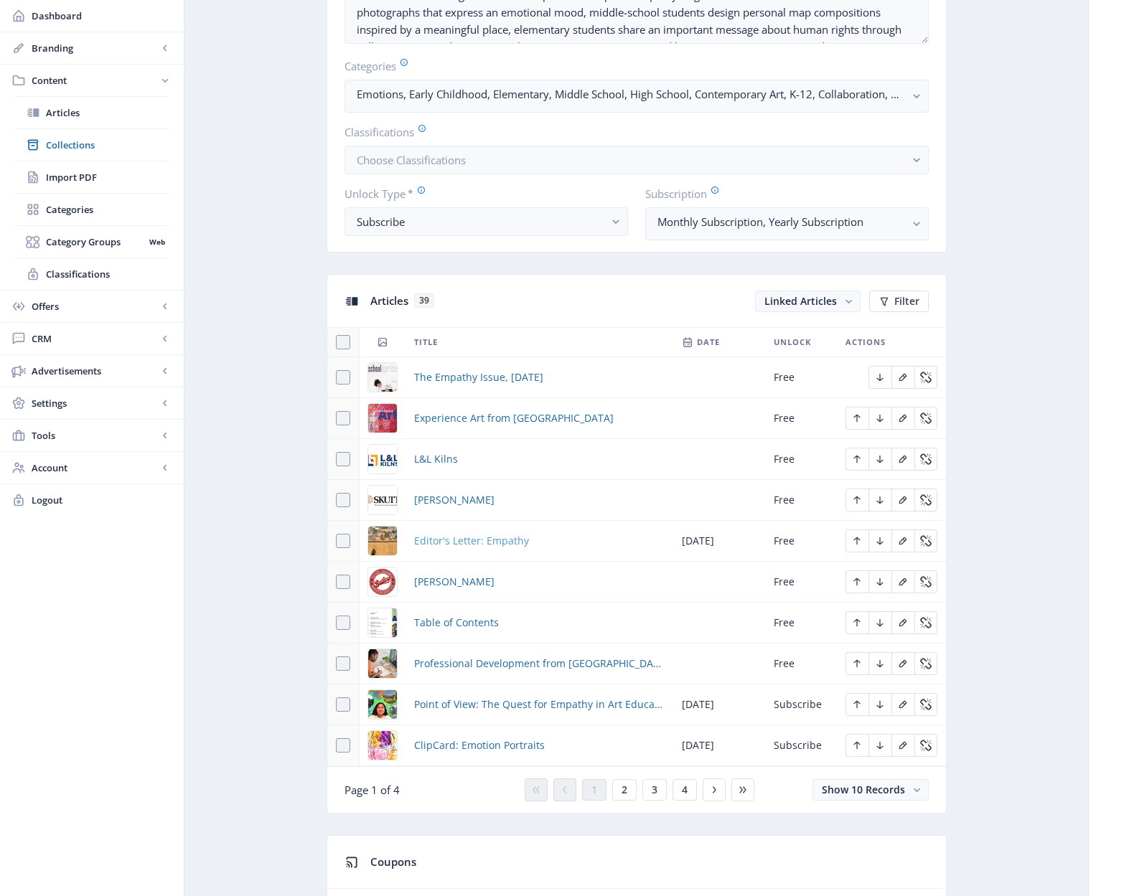
click at [471, 547] on span "Editor's Letter: Empathy" at bounding box center [471, 541] width 115 height 17
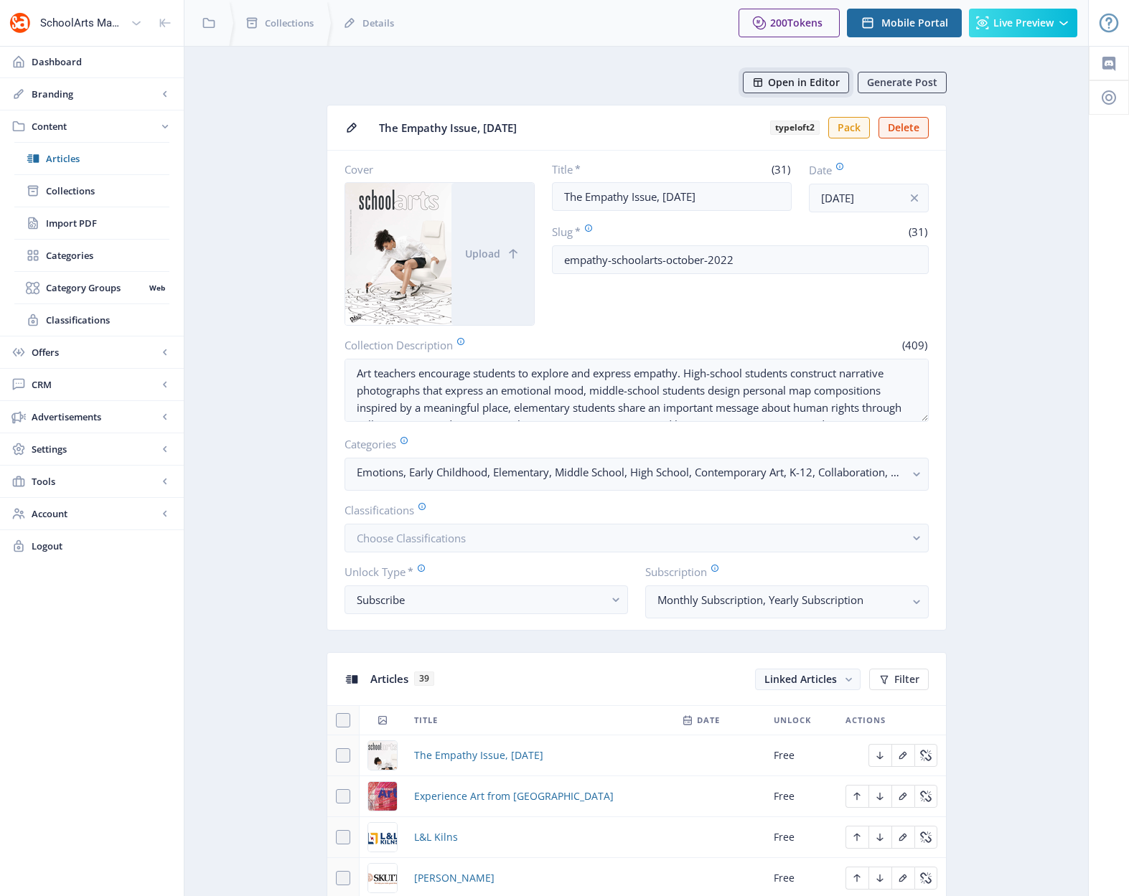
click at [778, 88] on span "Open in Editor" at bounding box center [804, 82] width 72 height 11
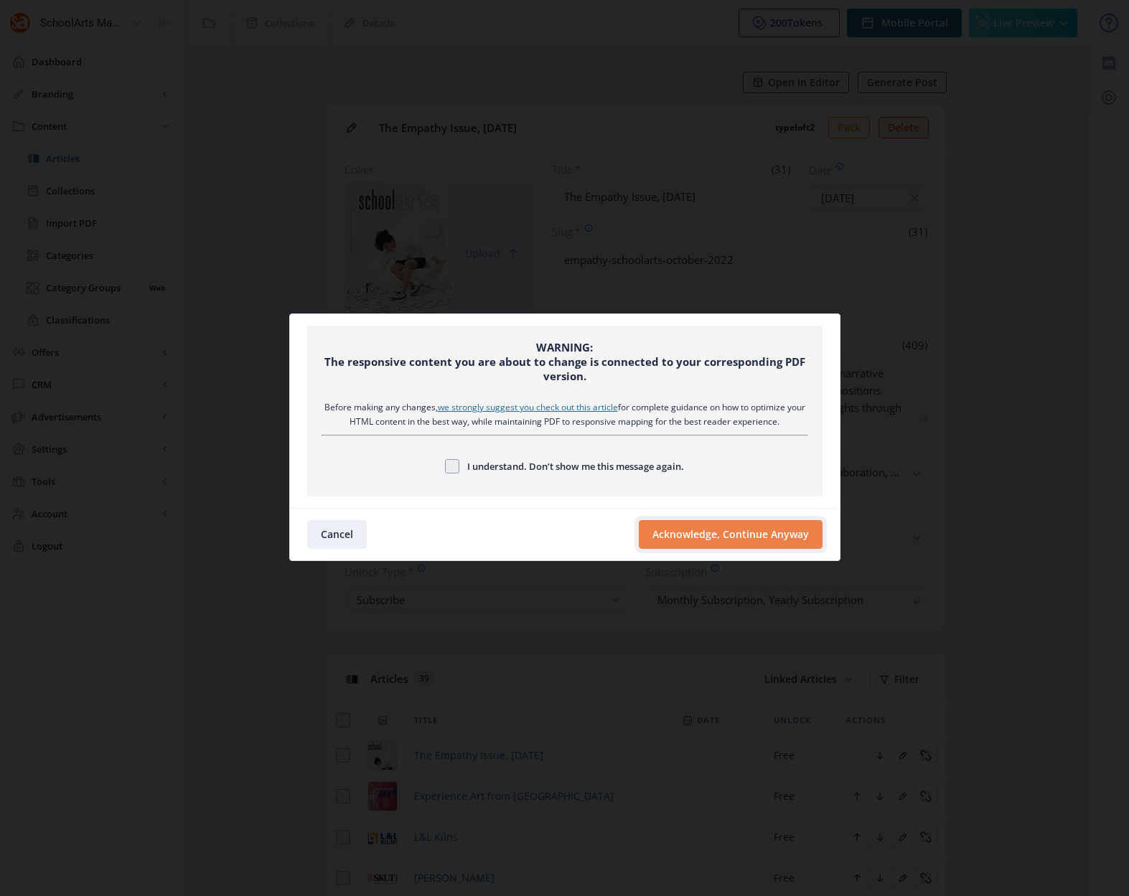
click at [741, 527] on button "Acknowledge, Continue Anyway" at bounding box center [731, 534] width 184 height 29
